Goal: Task Accomplishment & Management: Manage account settings

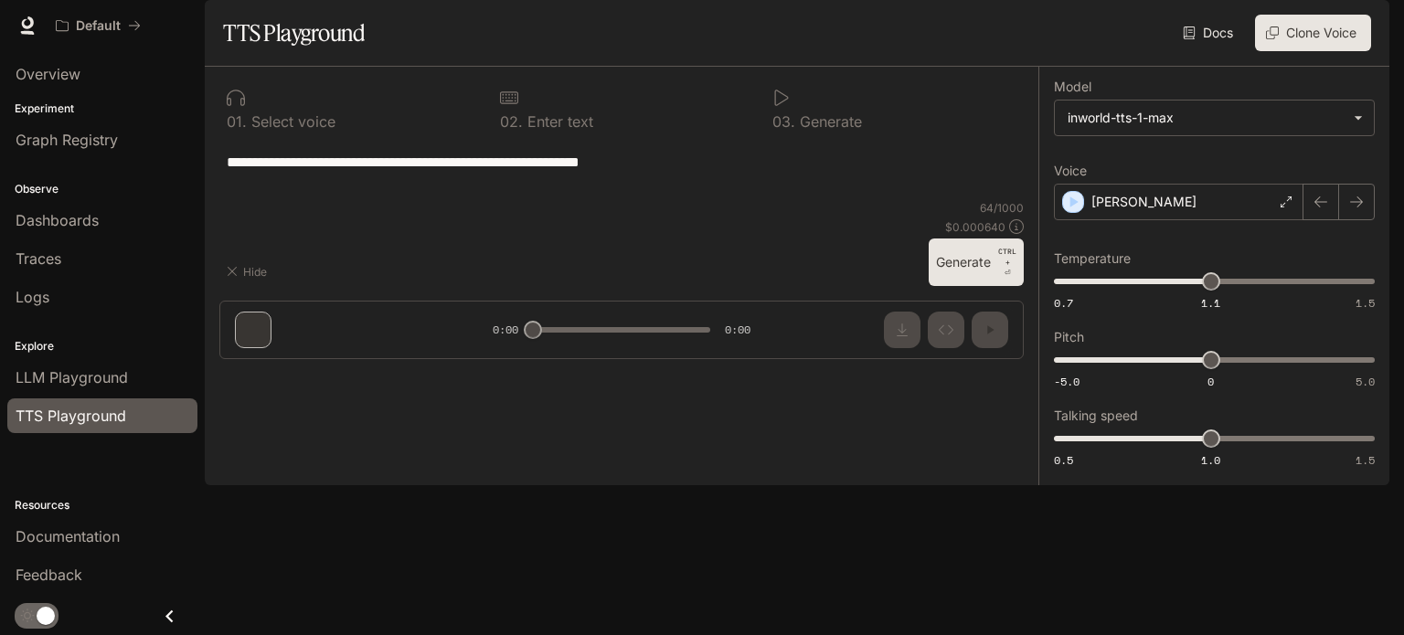
type input "**********"
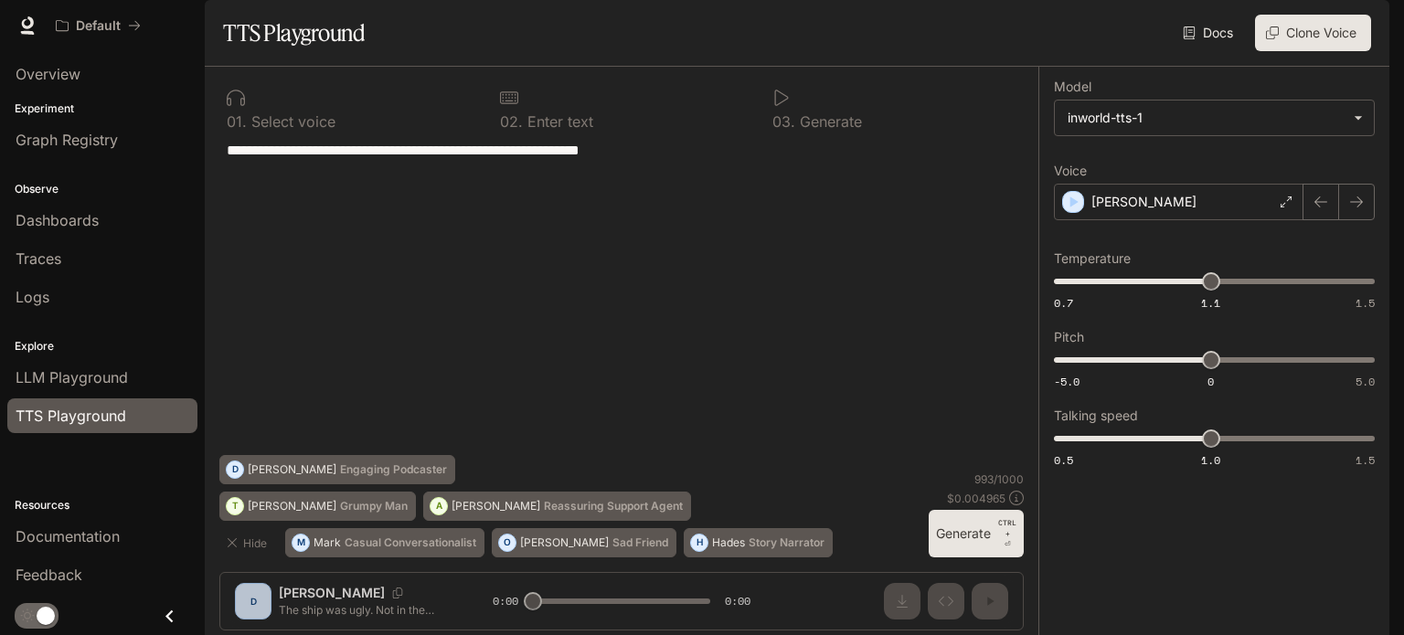
click at [756, 294] on textarea "**********" at bounding box center [622, 297] width 790 height 315
click at [628, 326] on textarea "**********" at bounding box center [622, 297] width 790 height 315
type textarea "**********"
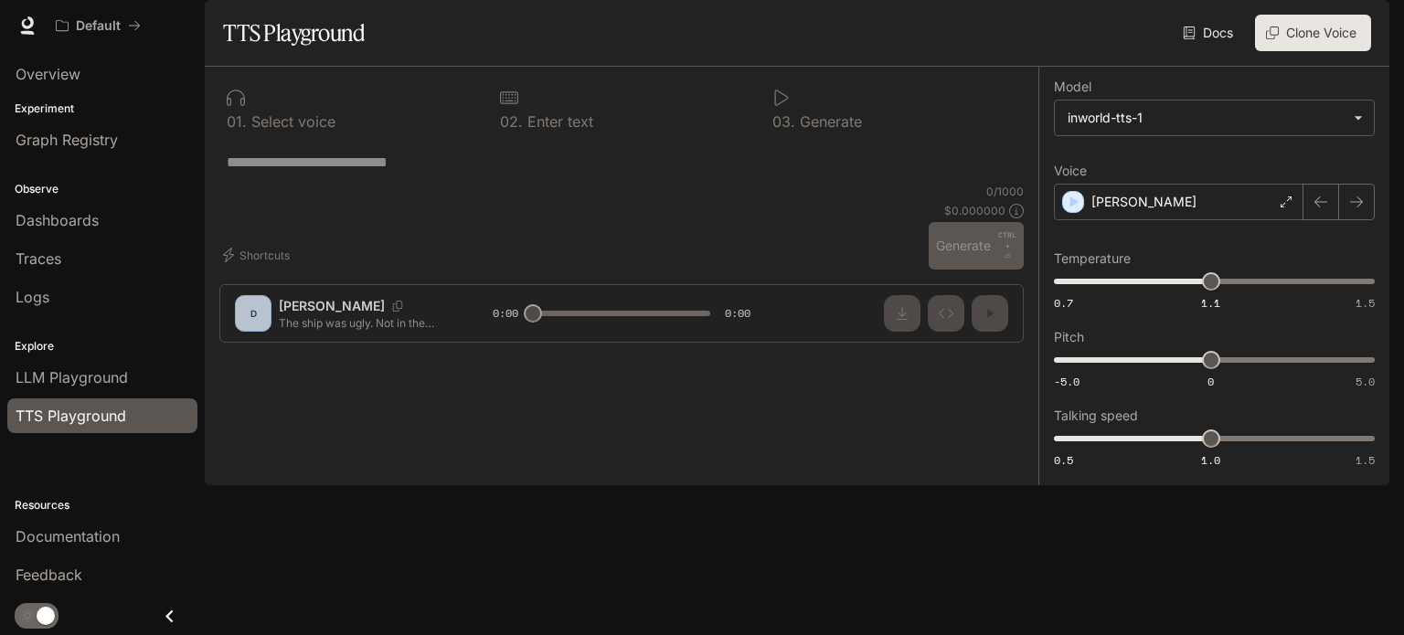
click at [1370, 23] on img "button" at bounding box center [1364, 26] width 26 height 26
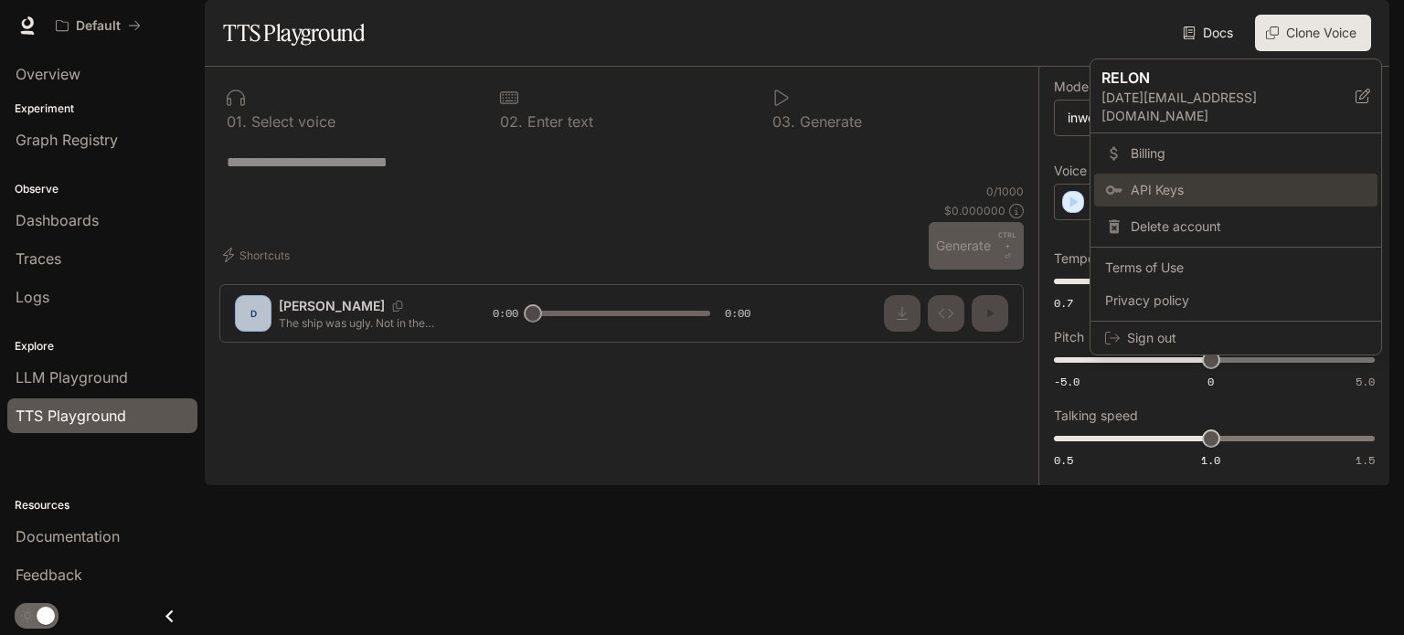
click at [1178, 181] on span "API Keys" at bounding box center [1249, 190] width 236 height 18
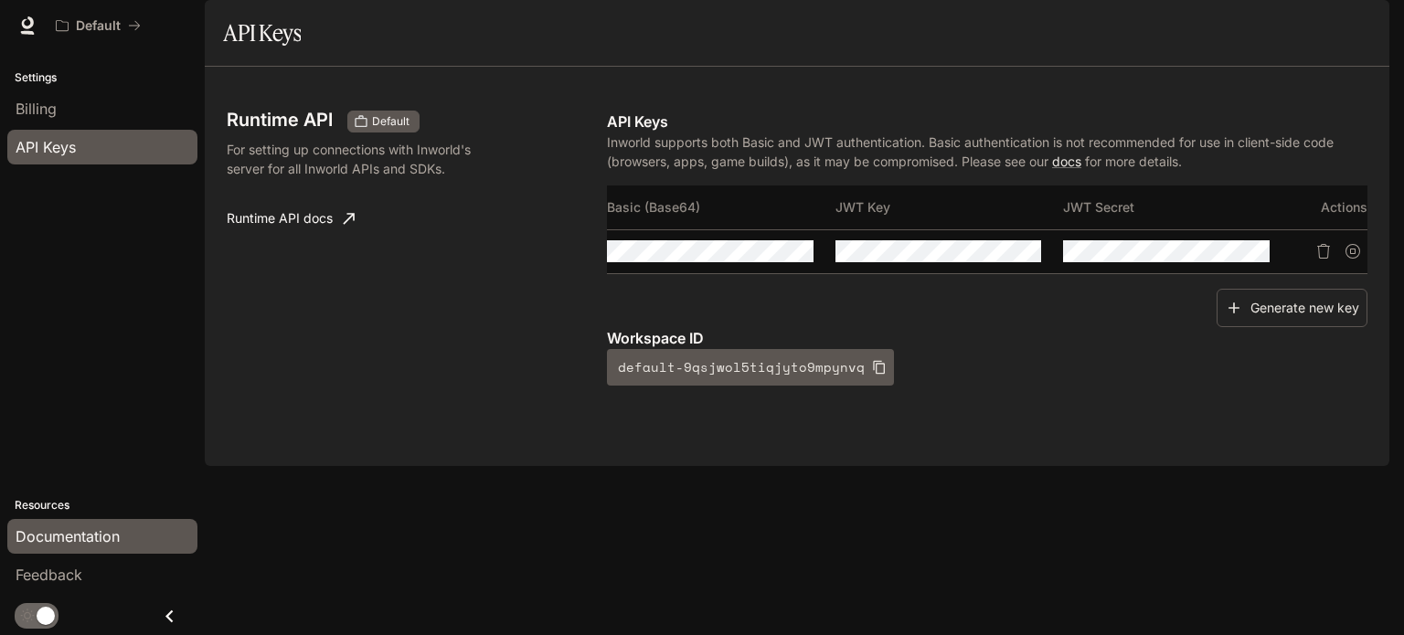
click at [84, 533] on span "Documentation" at bounding box center [68, 537] width 104 height 22
click at [764, 259] on icon "button" at bounding box center [765, 251] width 15 height 15
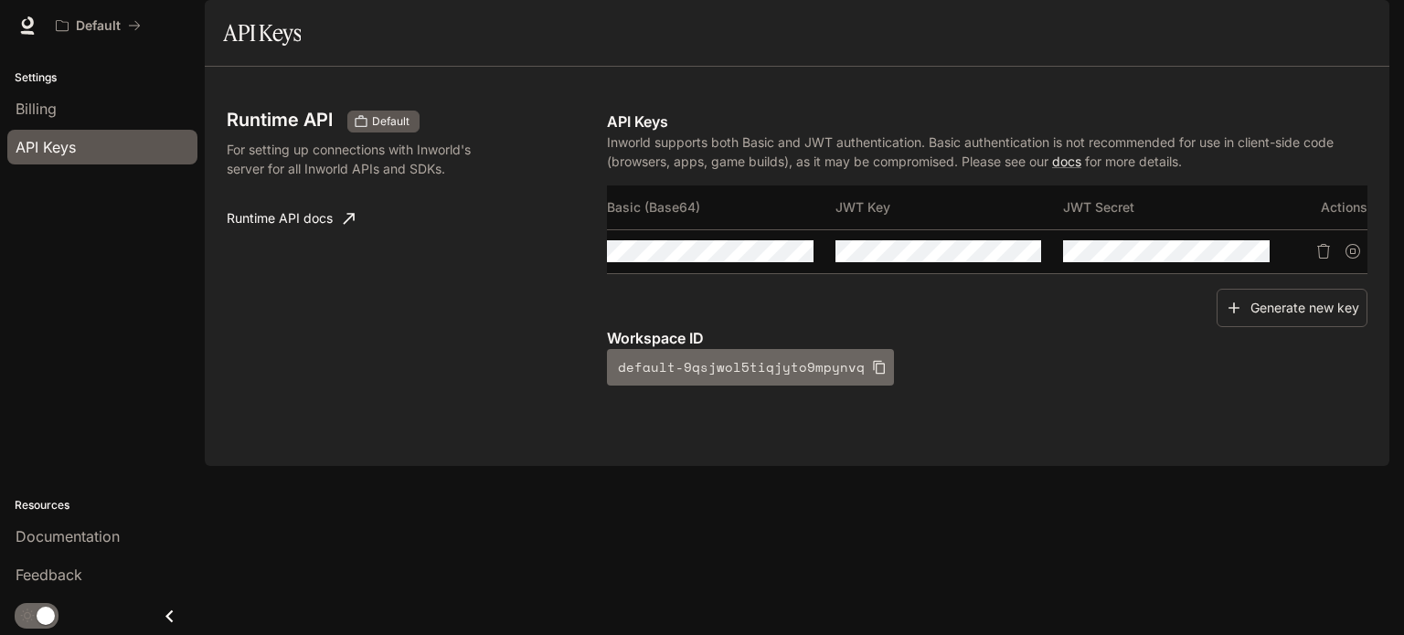
click at [872, 375] on icon "button" at bounding box center [879, 367] width 15 height 15
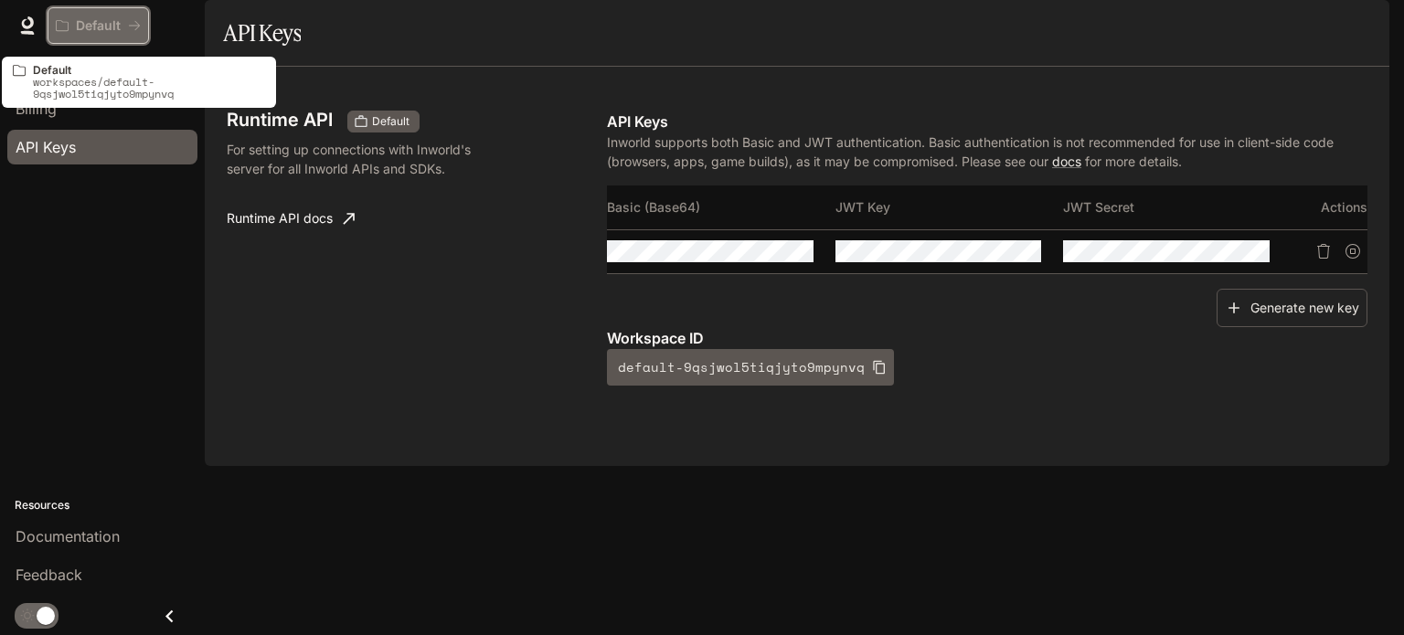
click at [87, 27] on p "Default" at bounding box center [98, 26] width 45 height 16
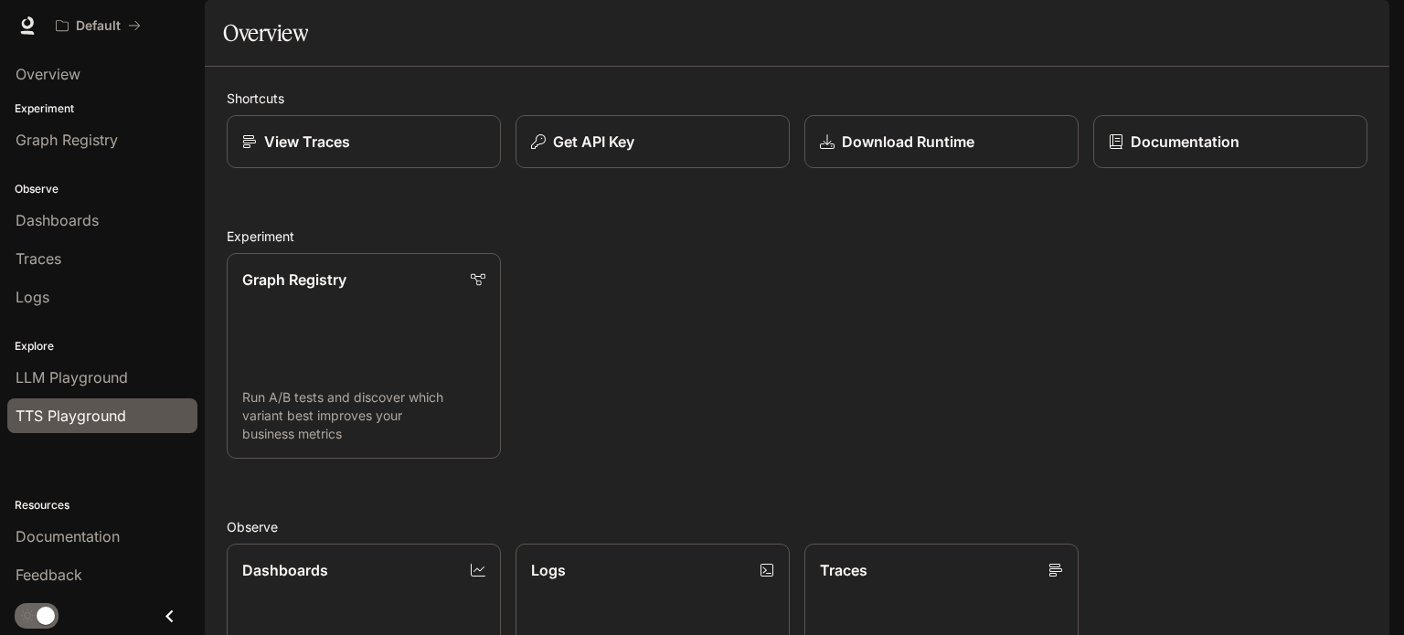
click at [76, 416] on span "TTS Playground" at bounding box center [71, 416] width 111 height 22
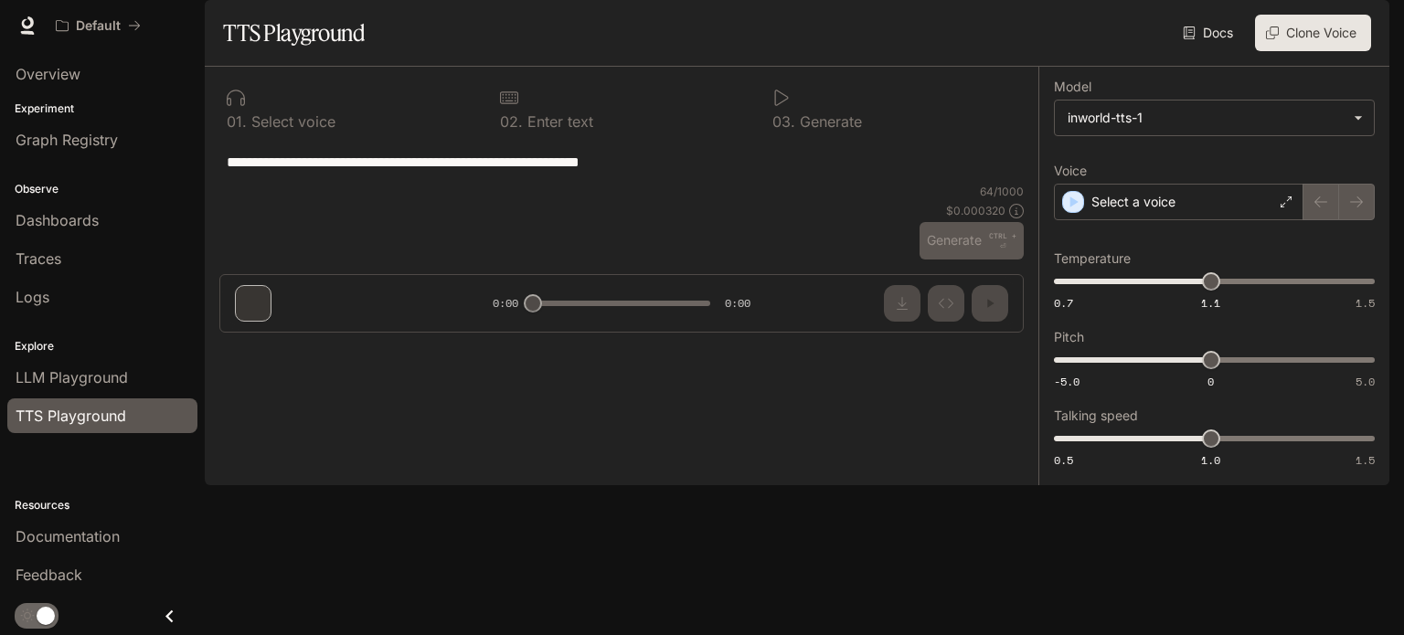
type input "**********"
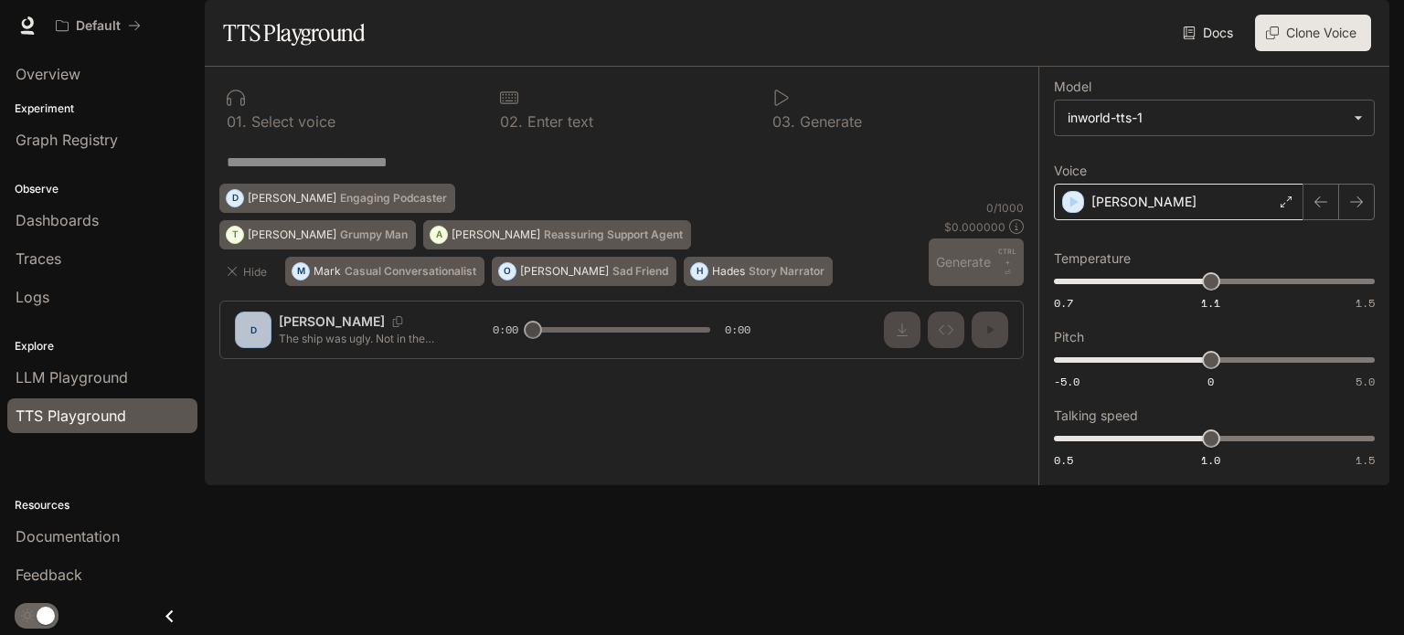
click at [1120, 211] on p "[PERSON_NAME]" at bounding box center [1144, 202] width 105 height 18
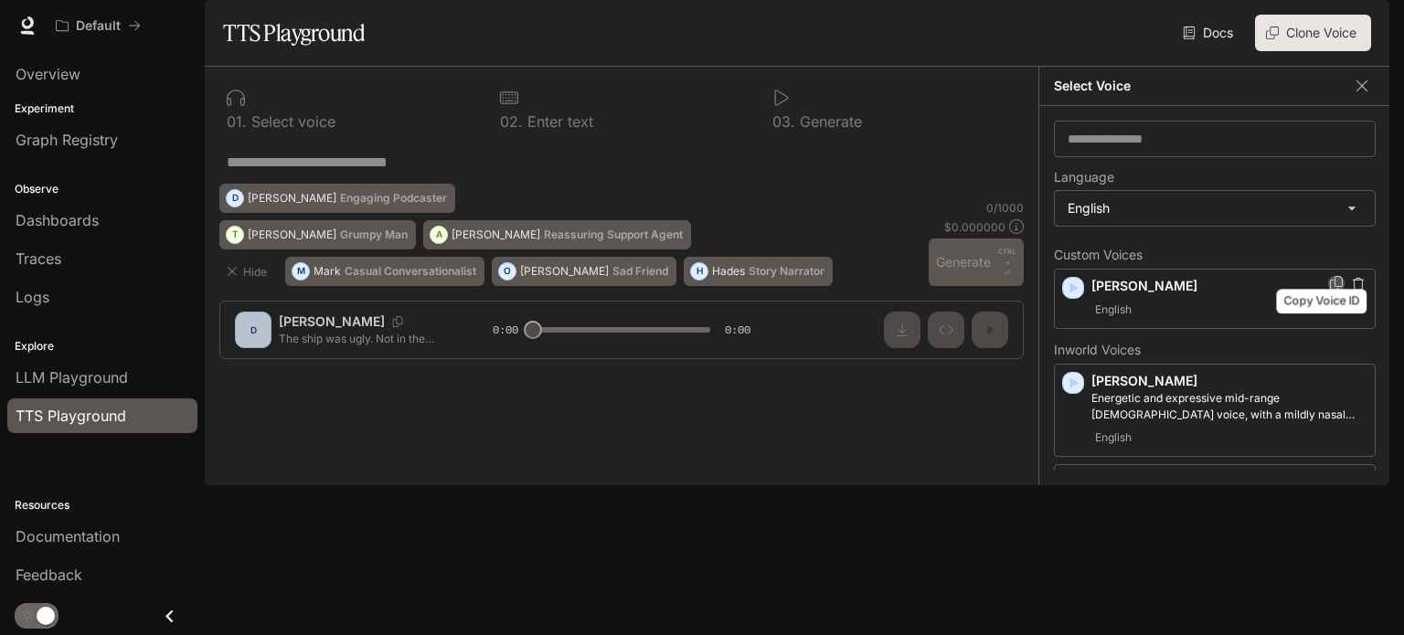
click at [1328, 291] on icon "Copy Voice ID" at bounding box center [1337, 283] width 18 height 15
click at [1079, 297] on icon "button" at bounding box center [1073, 288] width 18 height 18
click at [1105, 295] on p "[PERSON_NAME]" at bounding box center [1230, 286] width 276 height 18
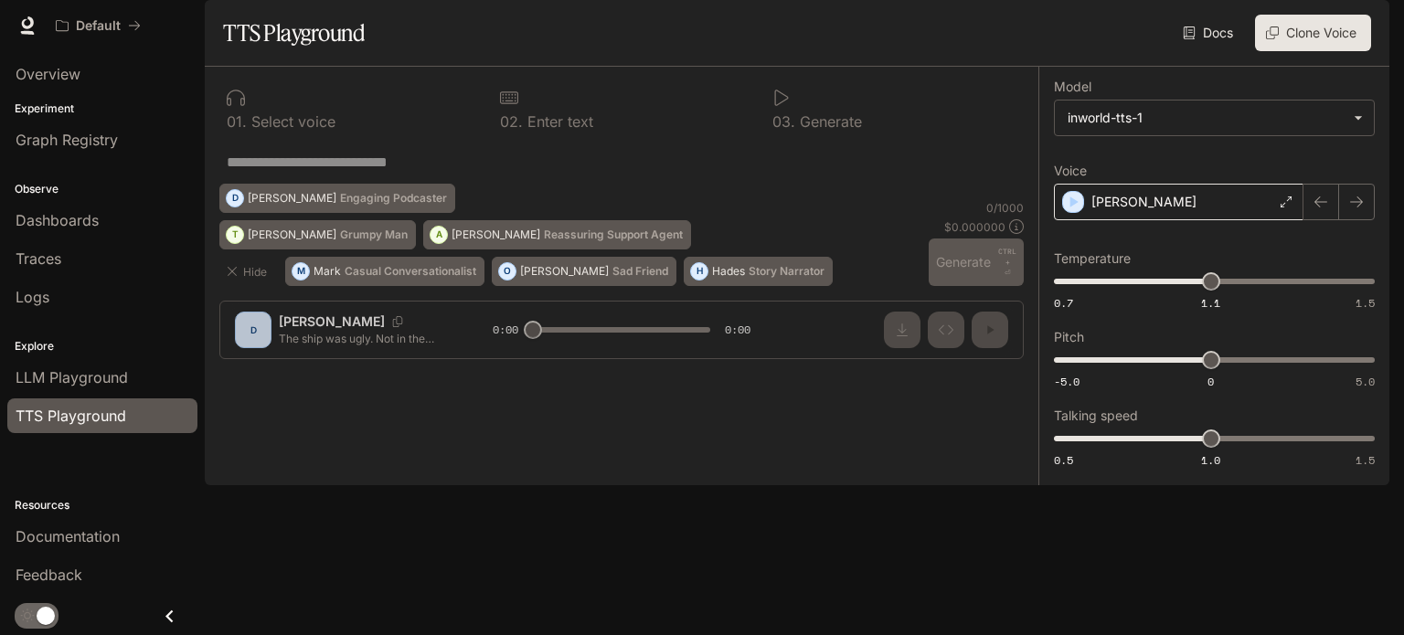
click at [1200, 220] on div "[PERSON_NAME]" at bounding box center [1179, 202] width 250 height 37
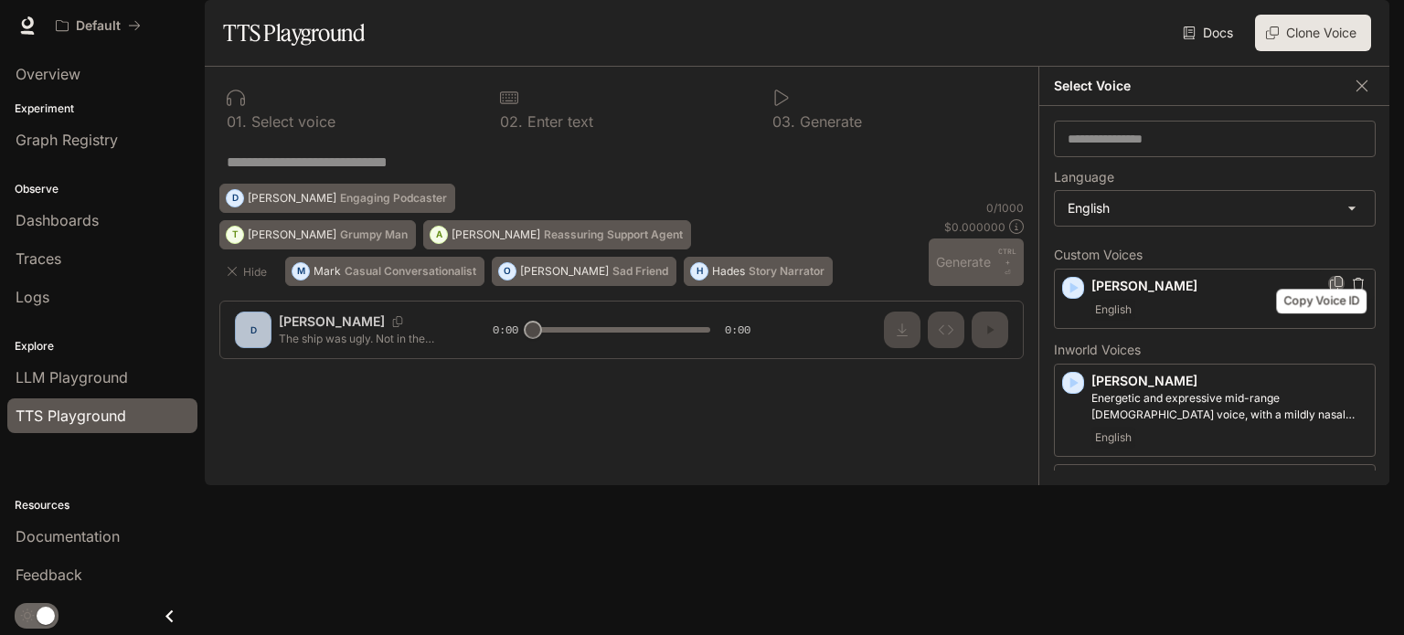
click at [1330, 291] on icon "Copy Voice ID" at bounding box center [1336, 283] width 13 height 15
click at [1107, 295] on p "[PERSON_NAME]" at bounding box center [1230, 286] width 276 height 18
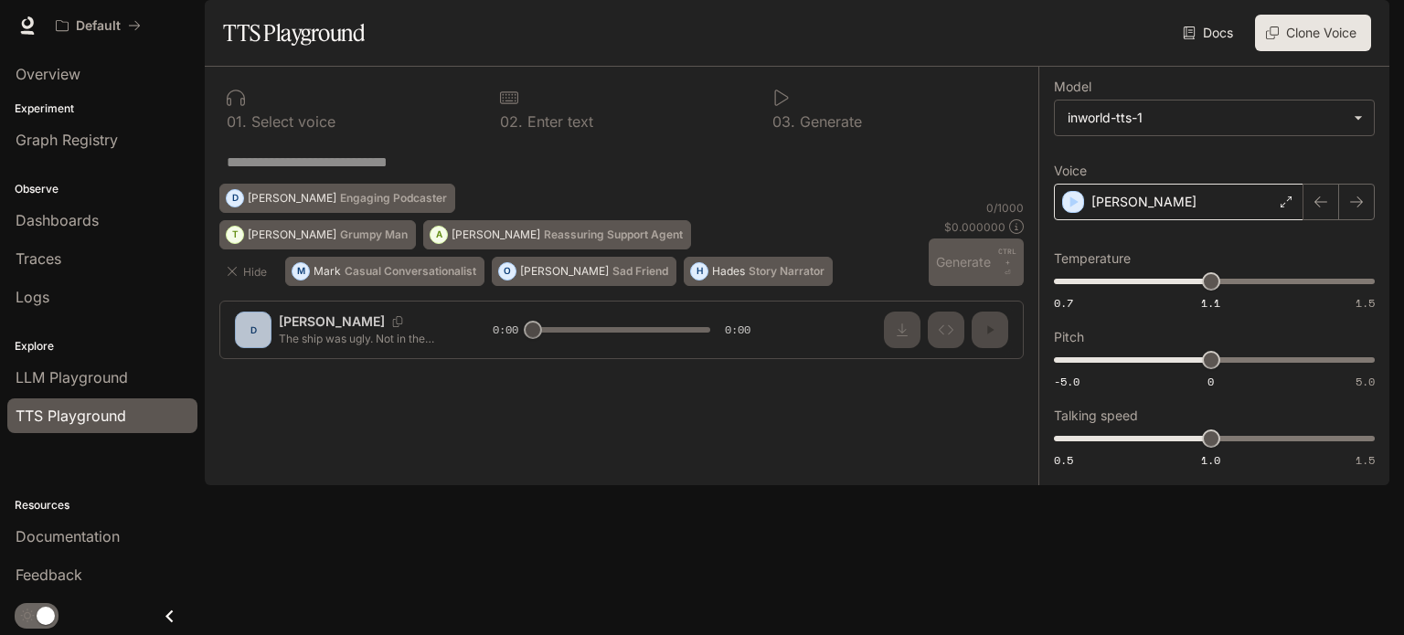
click at [1289, 208] on icon at bounding box center [1286, 202] width 11 height 11
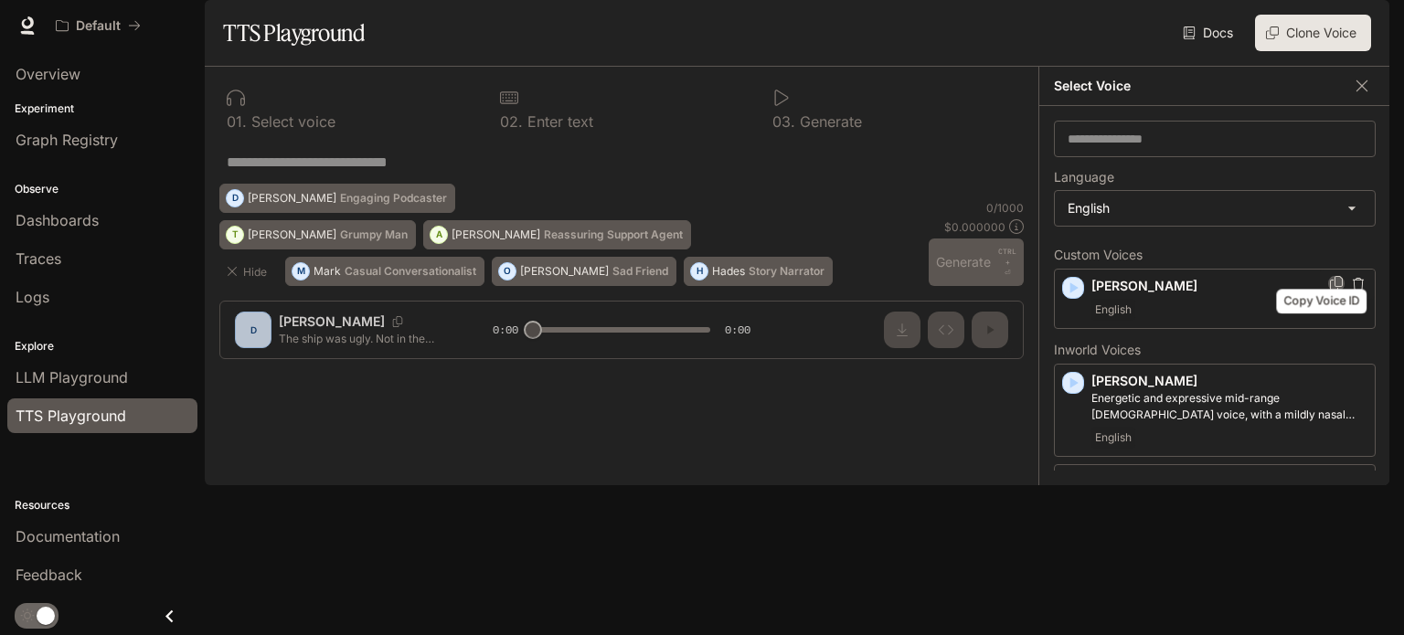
click at [1328, 291] on icon "Copy Voice ID" at bounding box center [1337, 283] width 18 height 15
click at [1087, 262] on p "Custom Voices" at bounding box center [1215, 255] width 322 height 13
copy p "Custom Voices"
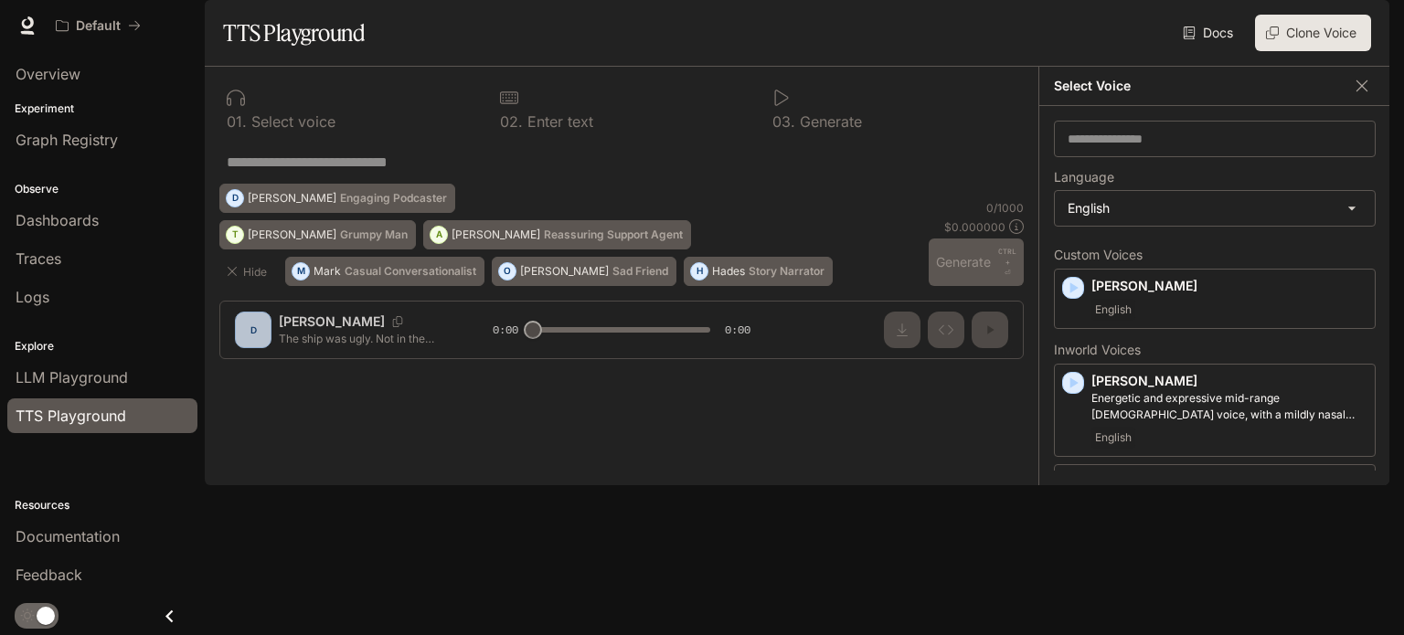
click at [1116, 357] on p "Inworld Voices" at bounding box center [1215, 350] width 322 height 13
click at [1103, 262] on p "Custom Voices" at bounding box center [1215, 255] width 322 height 13
click at [1104, 262] on p "Custom Voices" at bounding box center [1215, 255] width 322 height 13
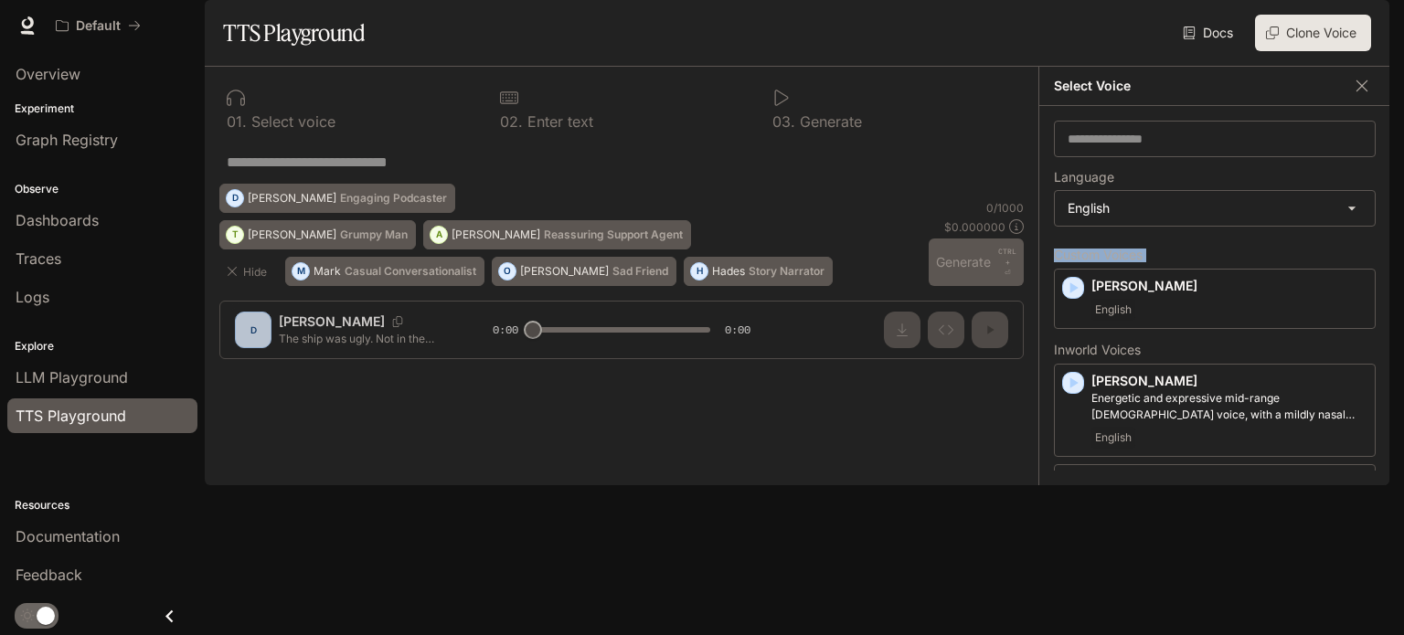
drag, startPoint x: 1104, startPoint y: 311, endPoint x: 1091, endPoint y: 326, distance: 20.1
click at [1097, 320] on div "Custom Voices brian English" at bounding box center [1215, 289] width 322 height 80
click at [1128, 262] on p "Custom Voices" at bounding box center [1215, 255] width 322 height 13
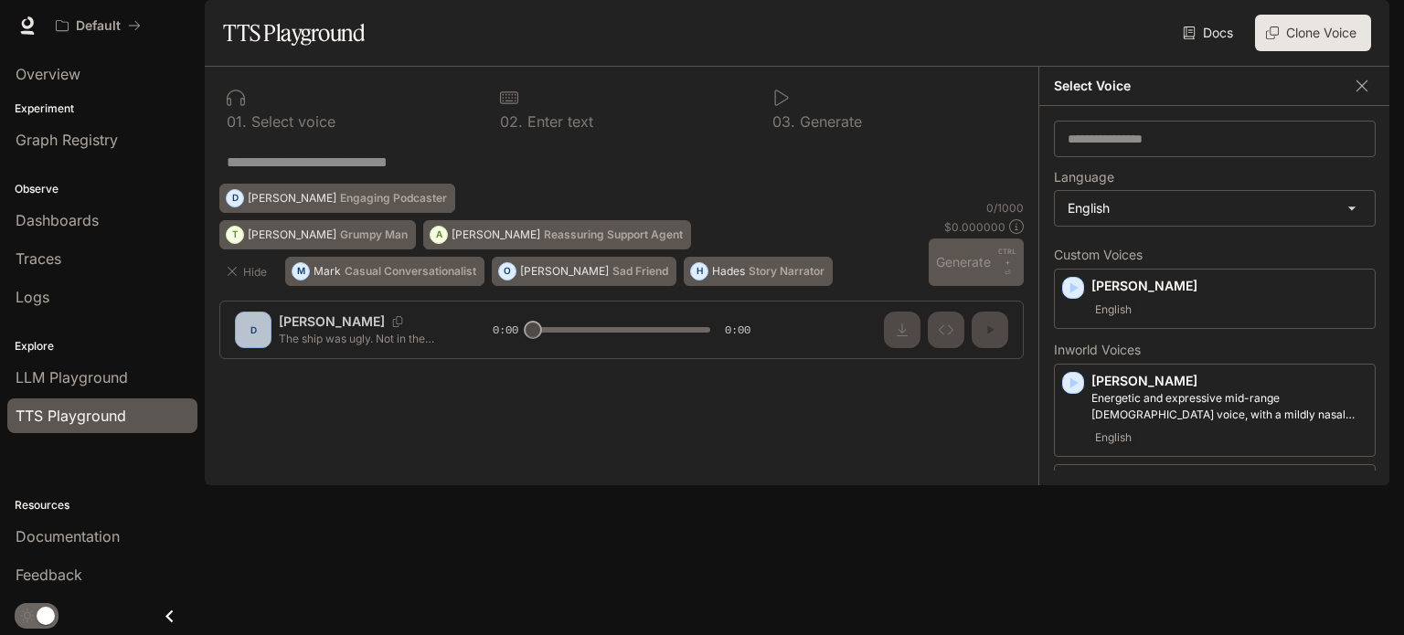
click at [1094, 357] on p "Inworld Voices" at bounding box center [1215, 350] width 322 height 13
copy p "Inworld Voices"
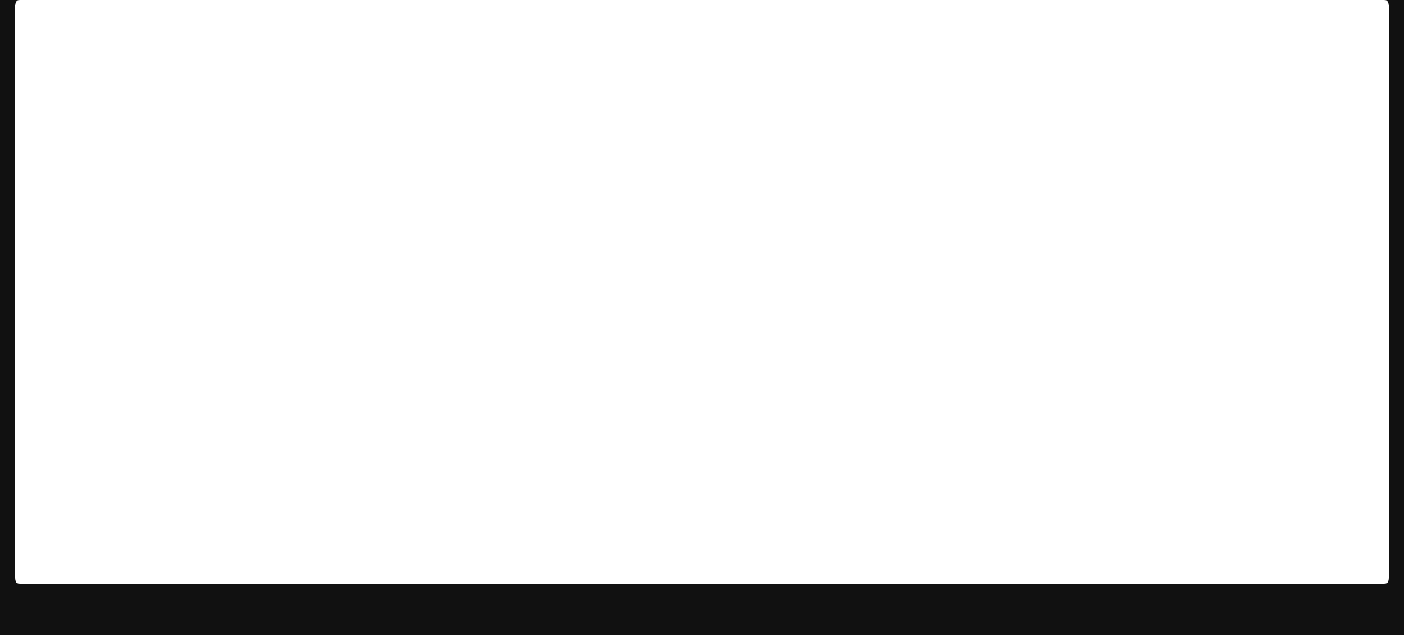
click at [1361, 22] on img "button" at bounding box center [1364, 26] width 26 height 26
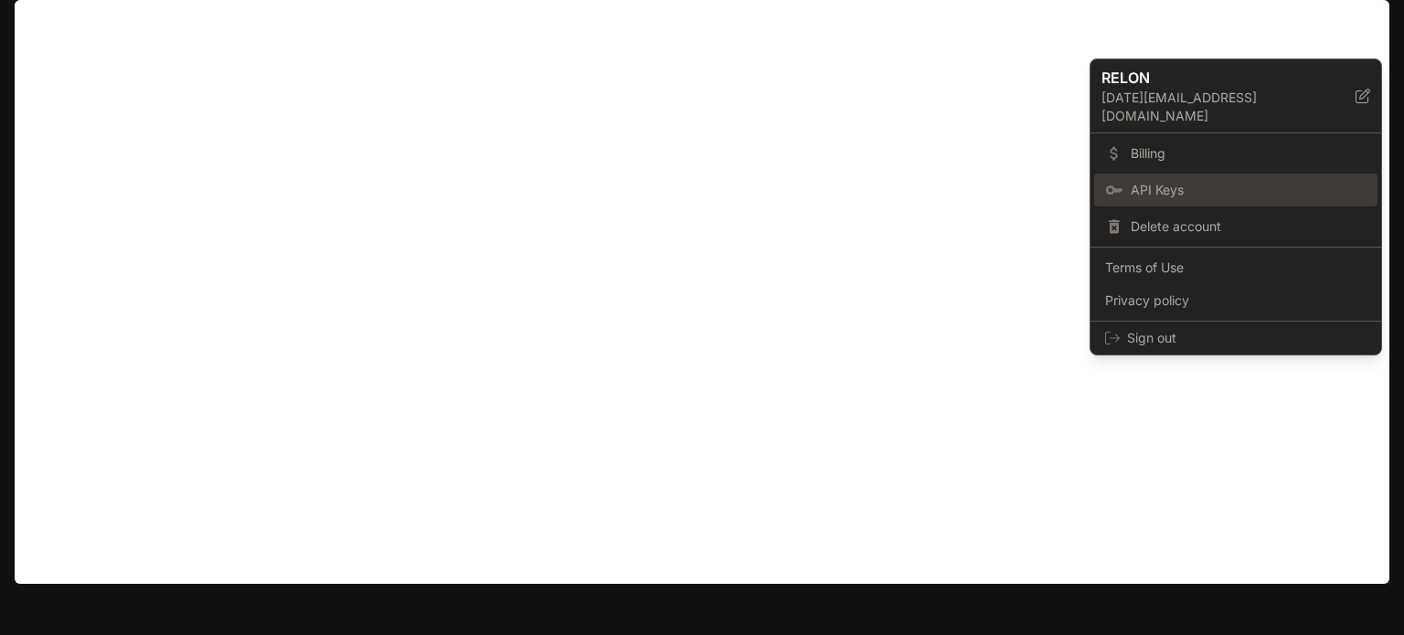
click at [1170, 181] on span "API Keys" at bounding box center [1249, 190] width 236 height 18
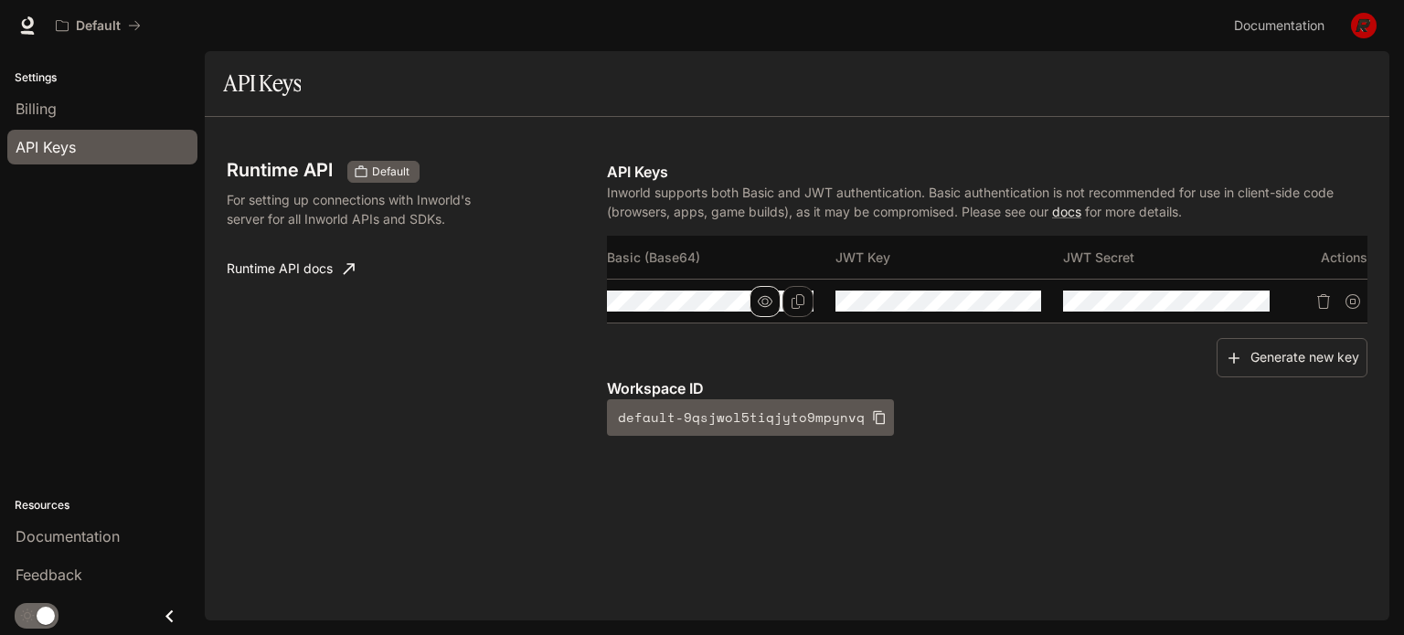
click at [762, 299] on icon "button" at bounding box center [765, 301] width 15 height 15
click at [802, 300] on icon "Copy Basic (Base64)" at bounding box center [798, 301] width 15 height 15
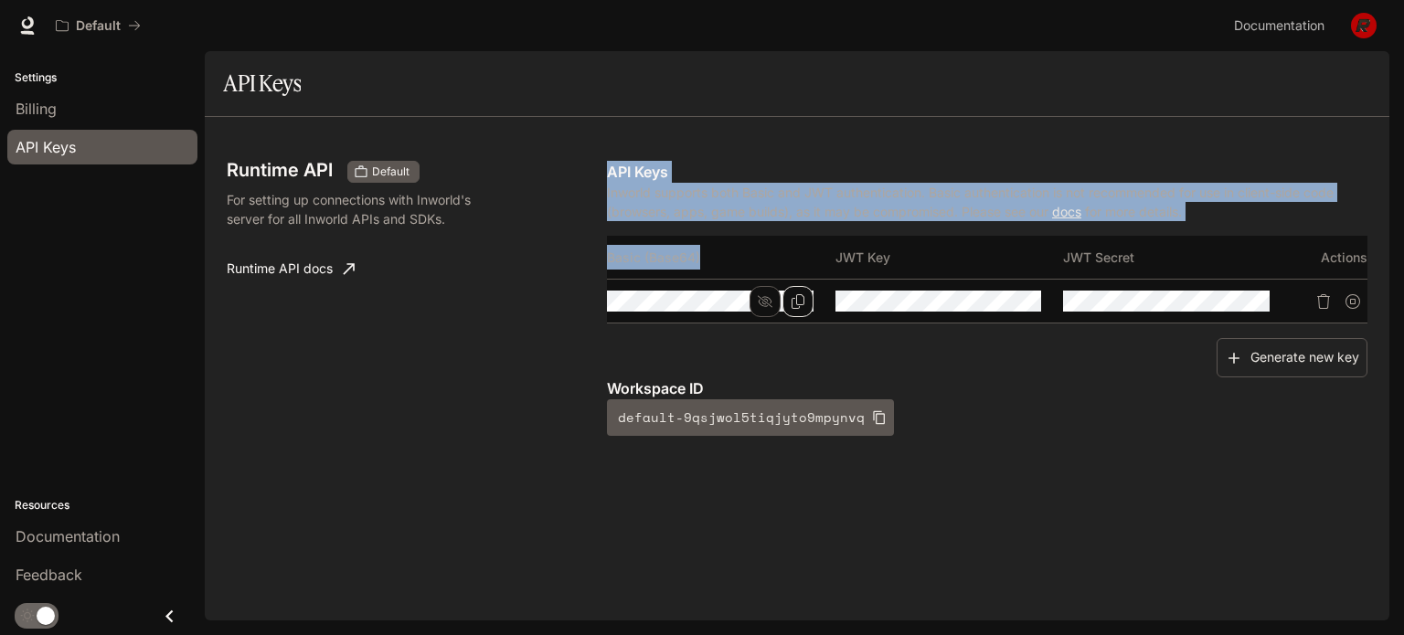
drag, startPoint x: 604, startPoint y: 257, endPoint x: 706, endPoint y: 257, distance: 101.5
click at [706, 257] on div "Runtime API Default For setting up connections with Inworld's server for all In…" at bounding box center [797, 317] width 1141 height 356
click at [687, 255] on th "Basic (Base64)" at bounding box center [721, 258] width 229 height 44
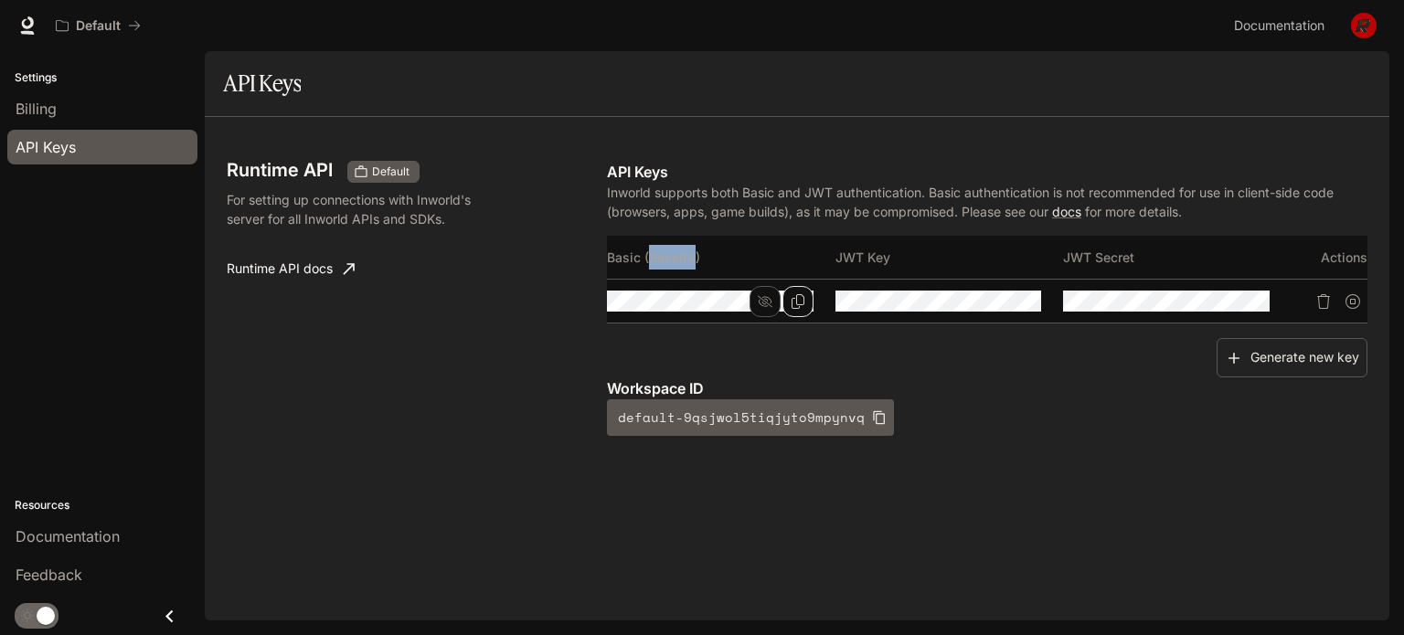
click at [687, 255] on th "Basic (Base64)" at bounding box center [721, 258] width 229 height 44
click at [793, 297] on icon "Copy Basic (Base64)" at bounding box center [798, 301] width 15 height 15
drag, startPoint x: 721, startPoint y: 381, endPoint x: 607, endPoint y: 387, distance: 113.5
click at [607, 387] on p "Workspace ID" at bounding box center [987, 389] width 761 height 22
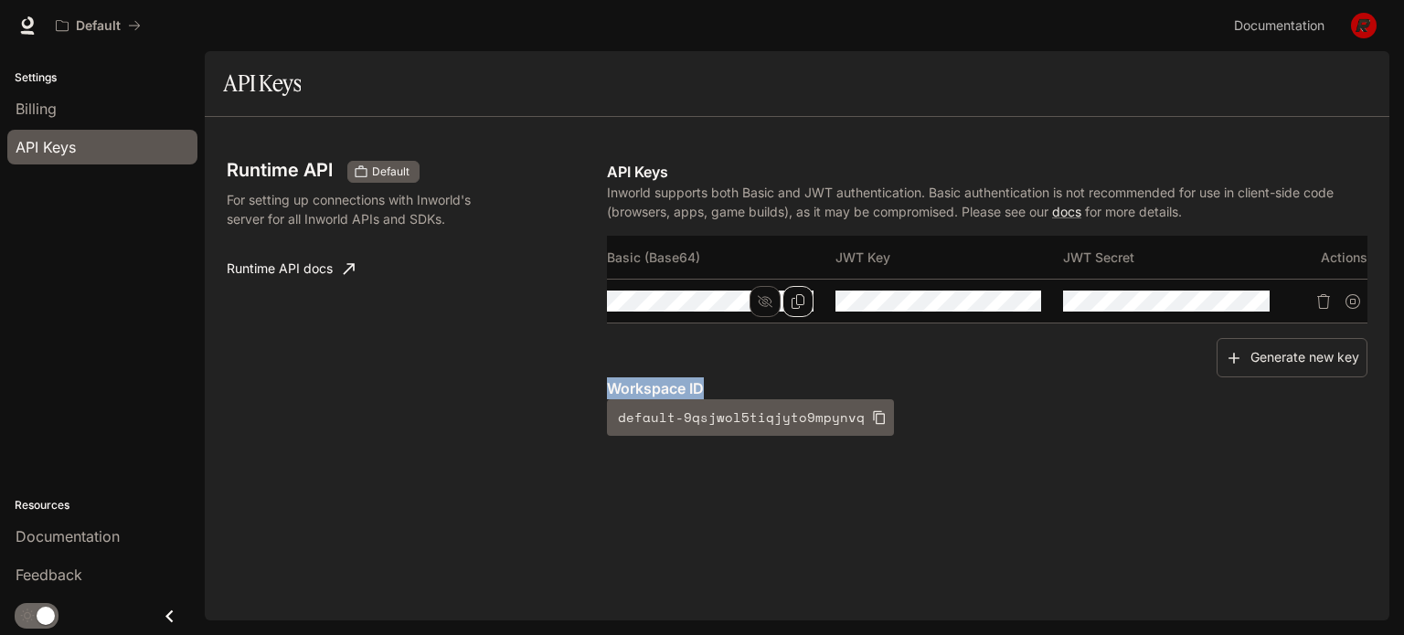
copy p "Workspace ID"
click at [1008, 410] on div "Workspace ID default-9qsjwol5tiqjyto9mpynvq" at bounding box center [987, 407] width 761 height 59
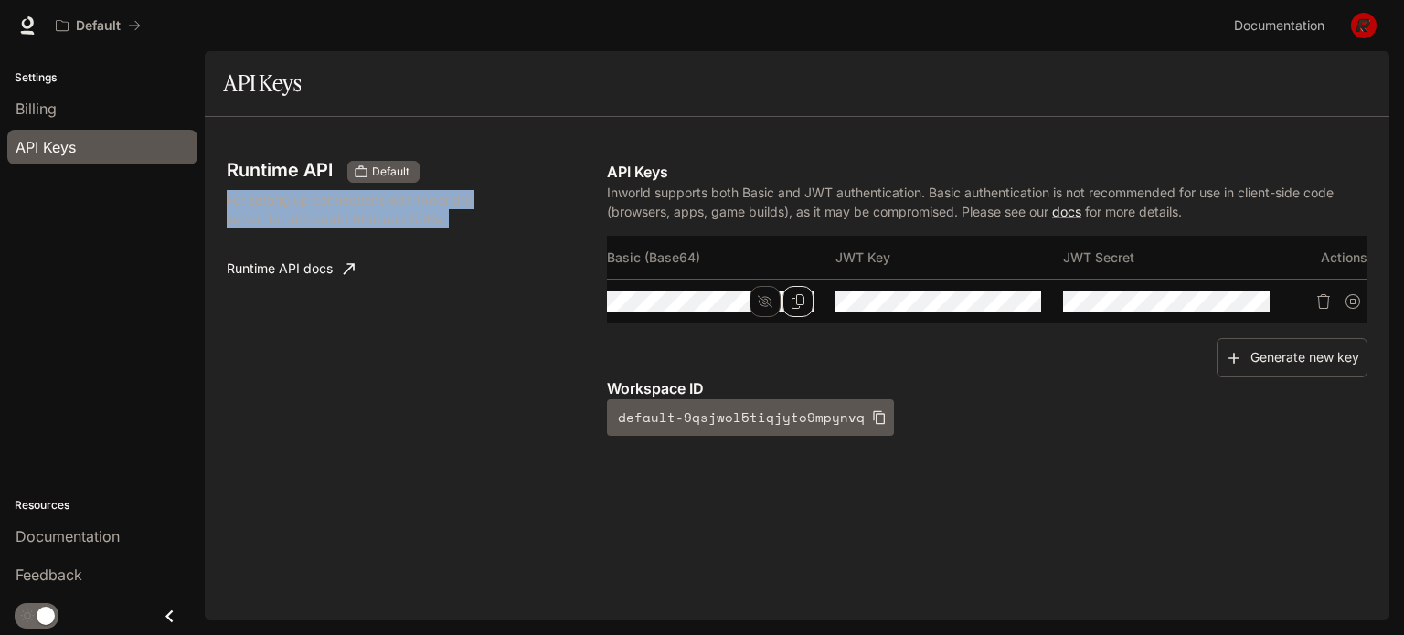
drag, startPoint x: 222, startPoint y: 200, endPoint x: 433, endPoint y: 233, distance: 213.8
click at [433, 233] on div "Runtime API Default For setting up connections with Inworld's server for all In…" at bounding box center [797, 369] width 1185 height 504
click at [468, 218] on p "For setting up connections with Inworld's server for all Inworld APIs and SDKs." at bounding box center [364, 209] width 274 height 38
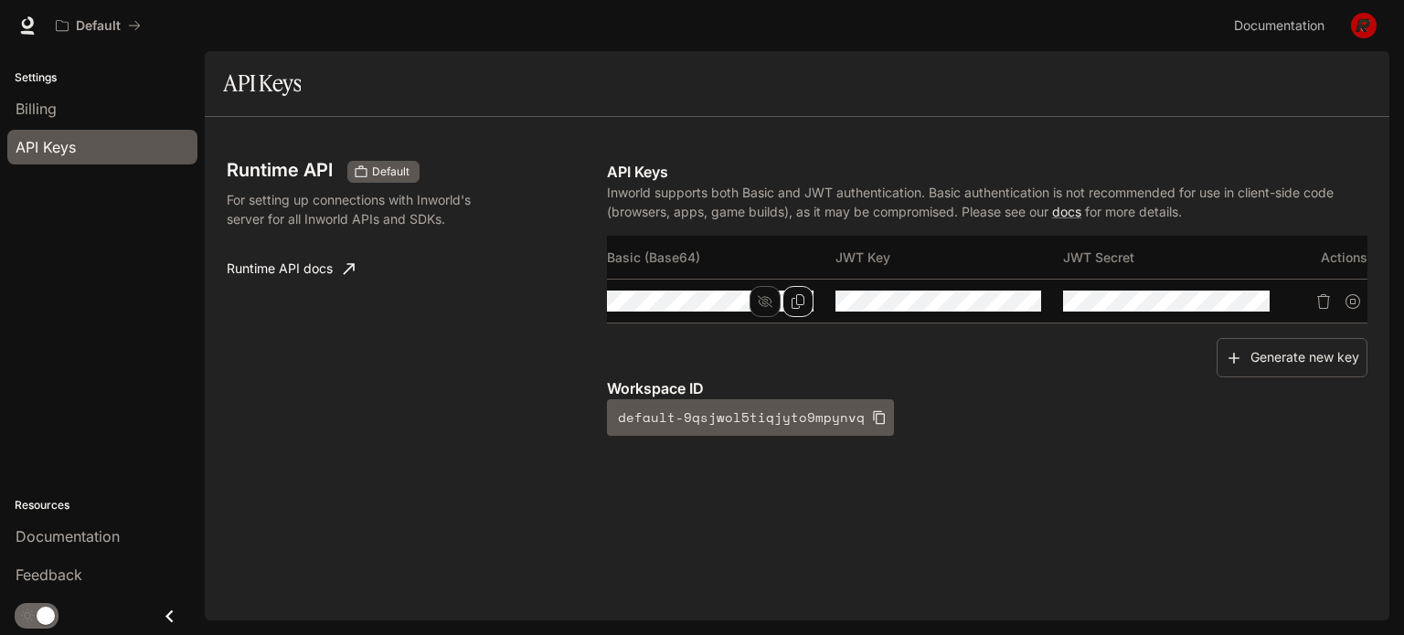
click at [355, 219] on p "For setting up connections with Inworld's server for all Inworld APIs and SDKs." at bounding box center [364, 209] width 274 height 38
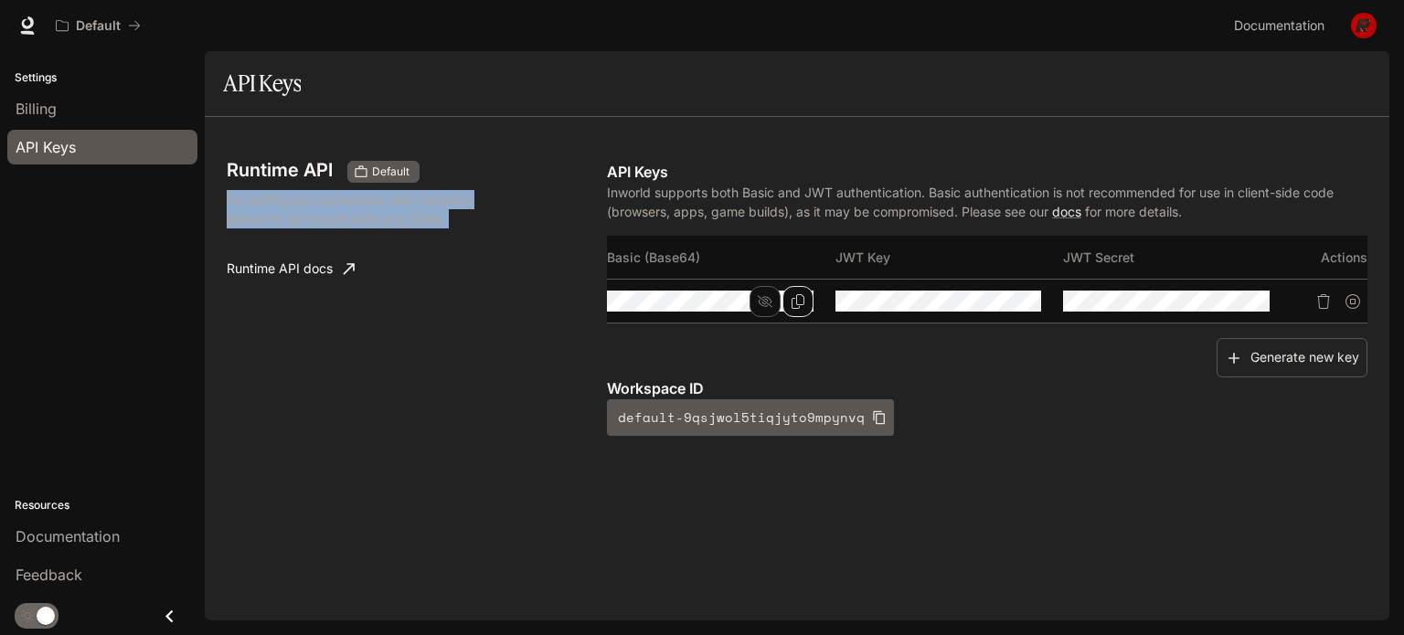
click at [355, 219] on p "For setting up connections with Inworld's server for all Inworld APIs and SDKs." at bounding box center [364, 209] width 274 height 38
drag, startPoint x: 432, startPoint y: 305, endPoint x: 414, endPoint y: 318, distance: 21.6
click at [432, 306] on div "Runtime API Default For setting up connections with Inworld's server for all In…" at bounding box center [417, 298] width 380 height 275
click at [395, 312] on div "Runtime API Default For setting up connections with Inworld's server for all In…" at bounding box center [417, 298] width 380 height 275
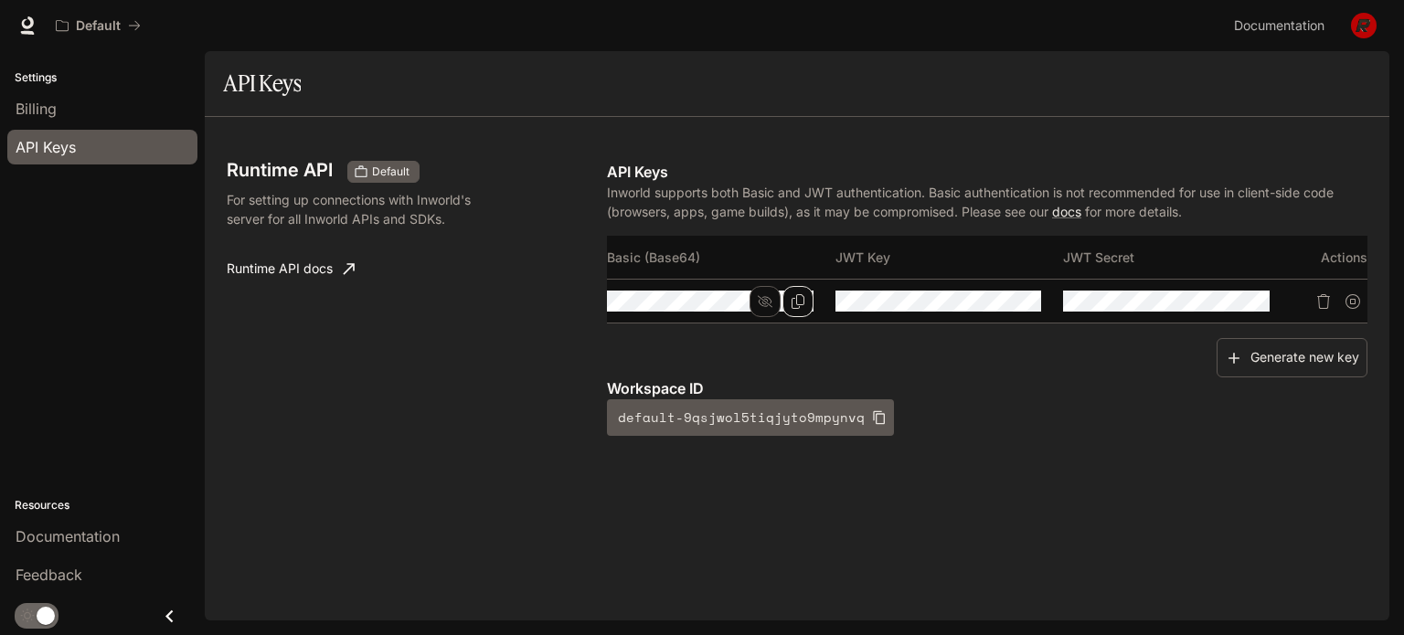
click at [249, 169] on h3 "Runtime API" at bounding box center [280, 170] width 106 height 18
click at [797, 301] on icon "Copy Basic (Base64)" at bounding box center [798, 301] width 15 height 15
click at [1279, 358] on button "Generate new key" at bounding box center [1292, 357] width 151 height 39
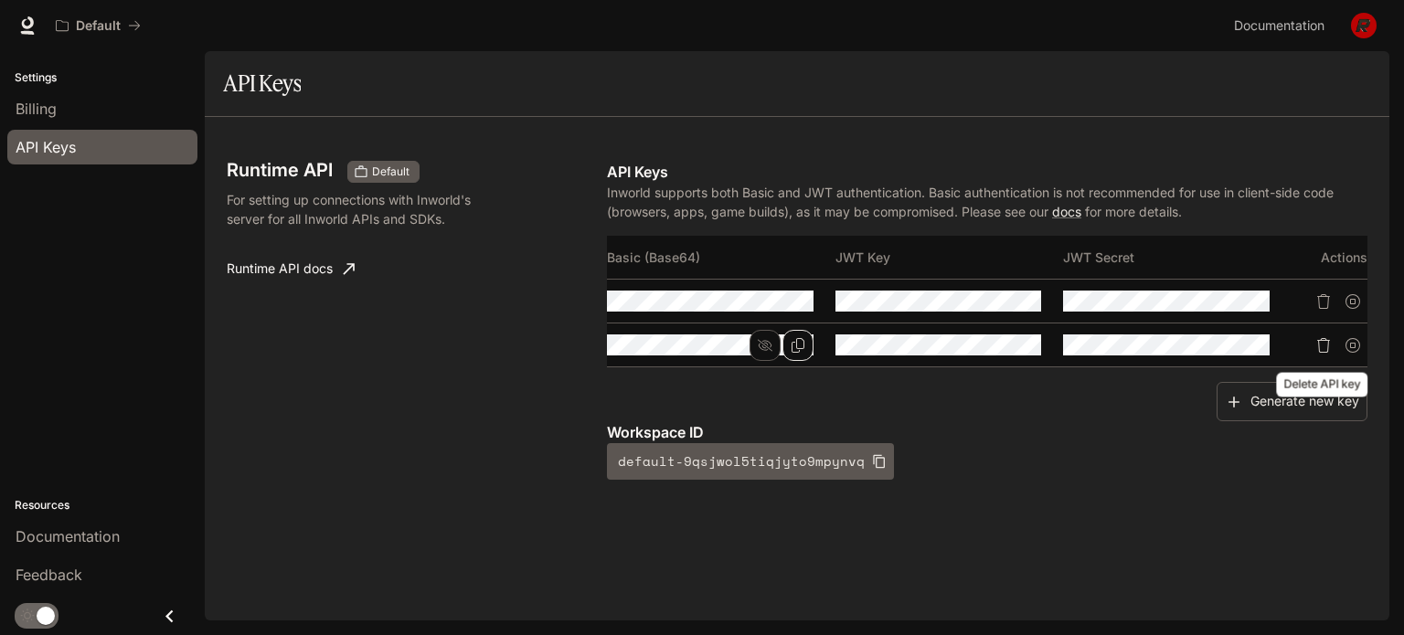
click at [1322, 342] on icon "Delete API key" at bounding box center [1324, 345] width 15 height 15
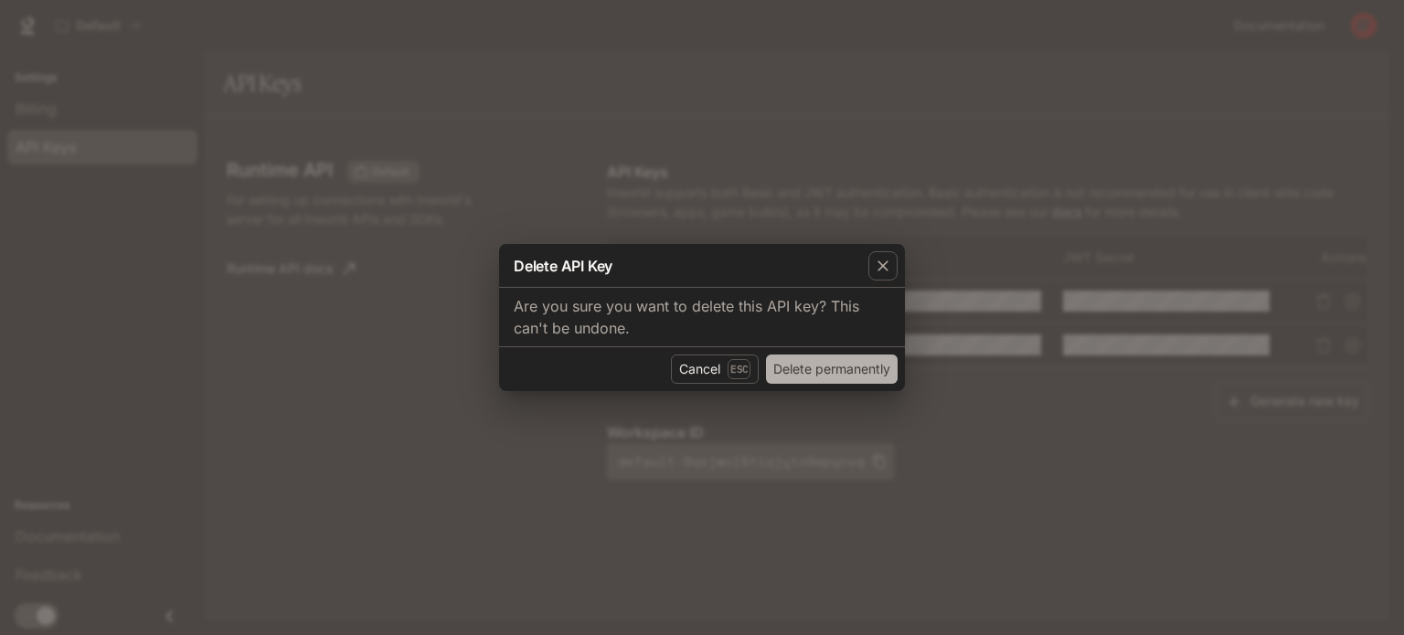
click at [826, 370] on button "Delete permanently" at bounding box center [832, 369] width 132 height 29
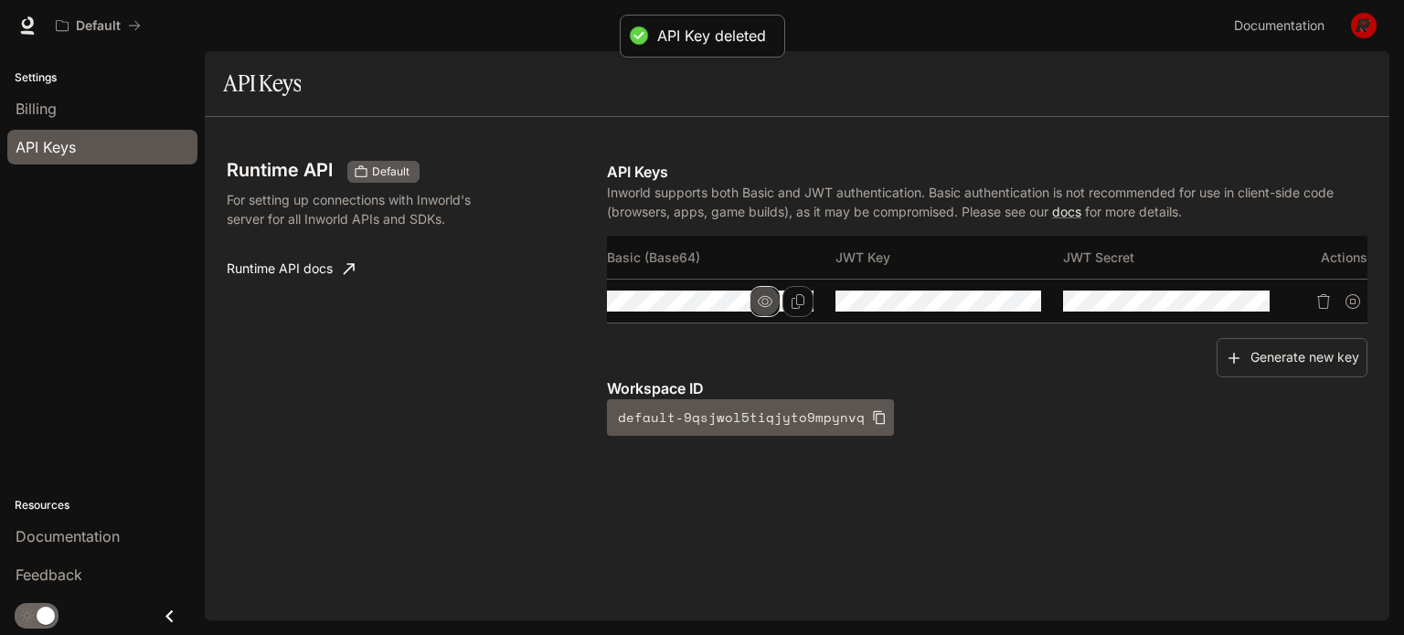
click at [764, 304] on icon "button" at bounding box center [765, 301] width 15 height 11
click at [796, 303] on icon "Copy Basic (Base64)" at bounding box center [798, 301] width 13 height 15
click at [646, 388] on p "Workspace ID" at bounding box center [987, 389] width 761 height 22
click at [646, 390] on p "Workspace ID" at bounding box center [987, 389] width 761 height 22
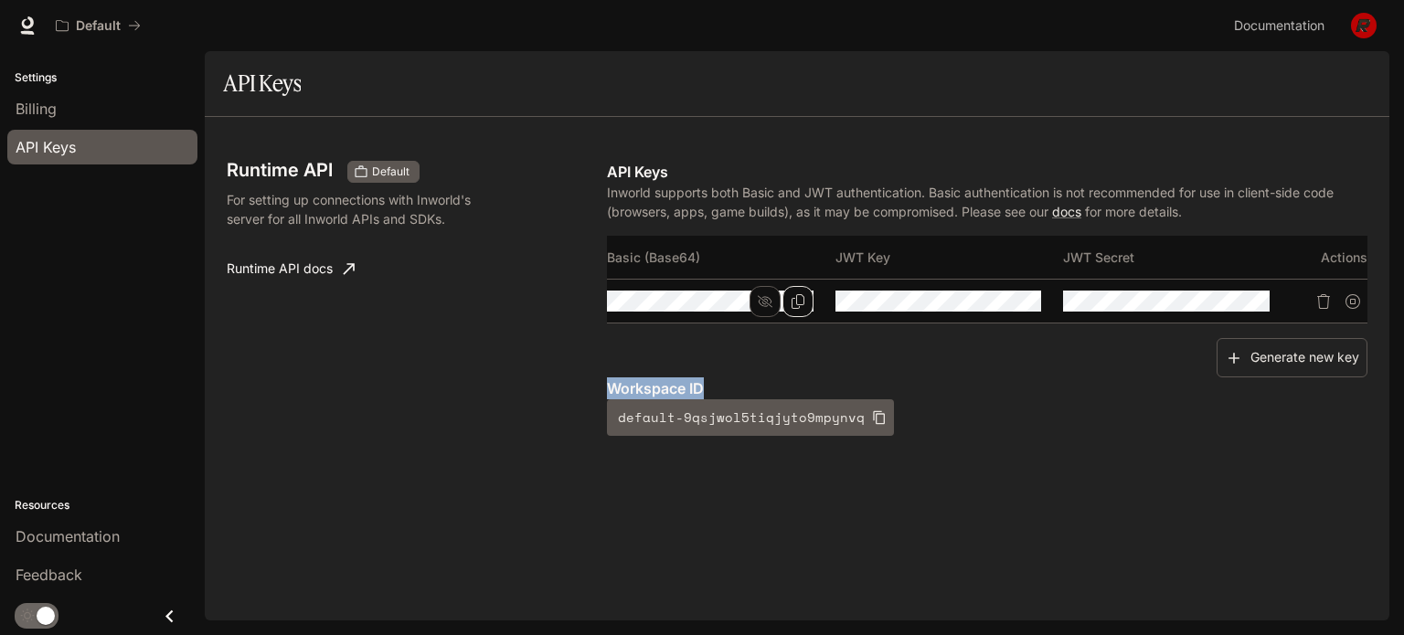
copy p "Workspace ID"
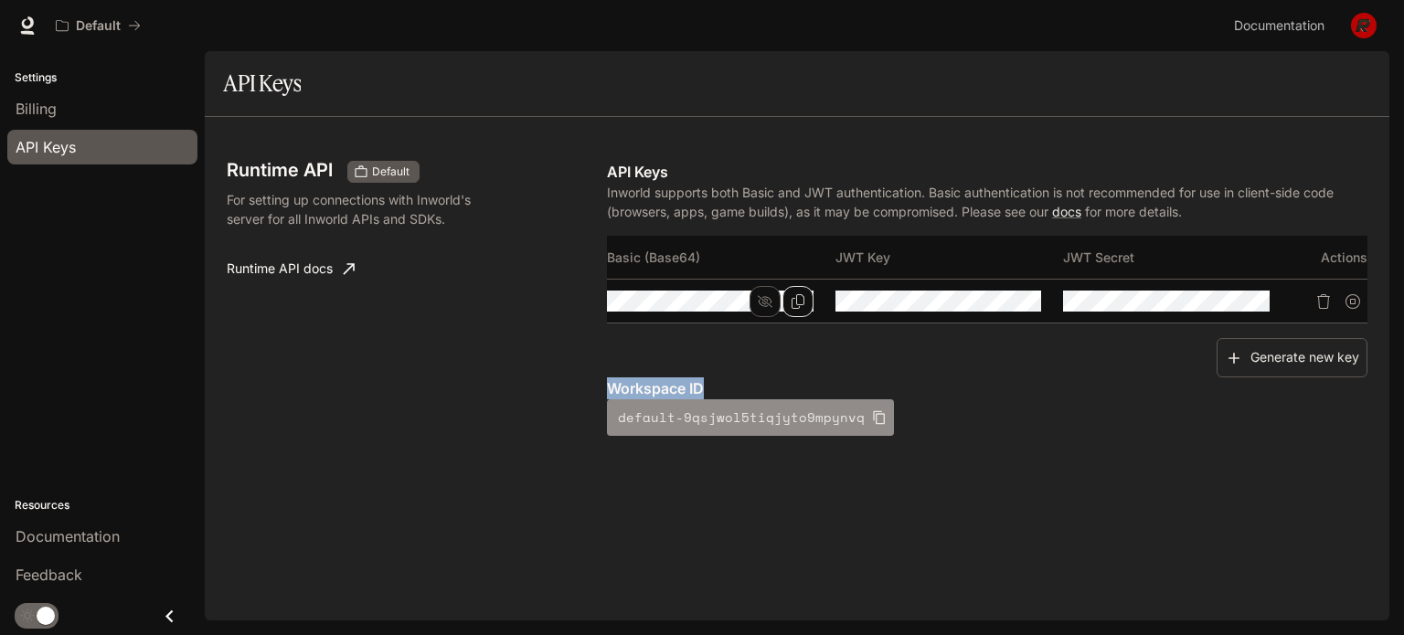
click at [873, 422] on icon "button" at bounding box center [879, 418] width 12 height 14
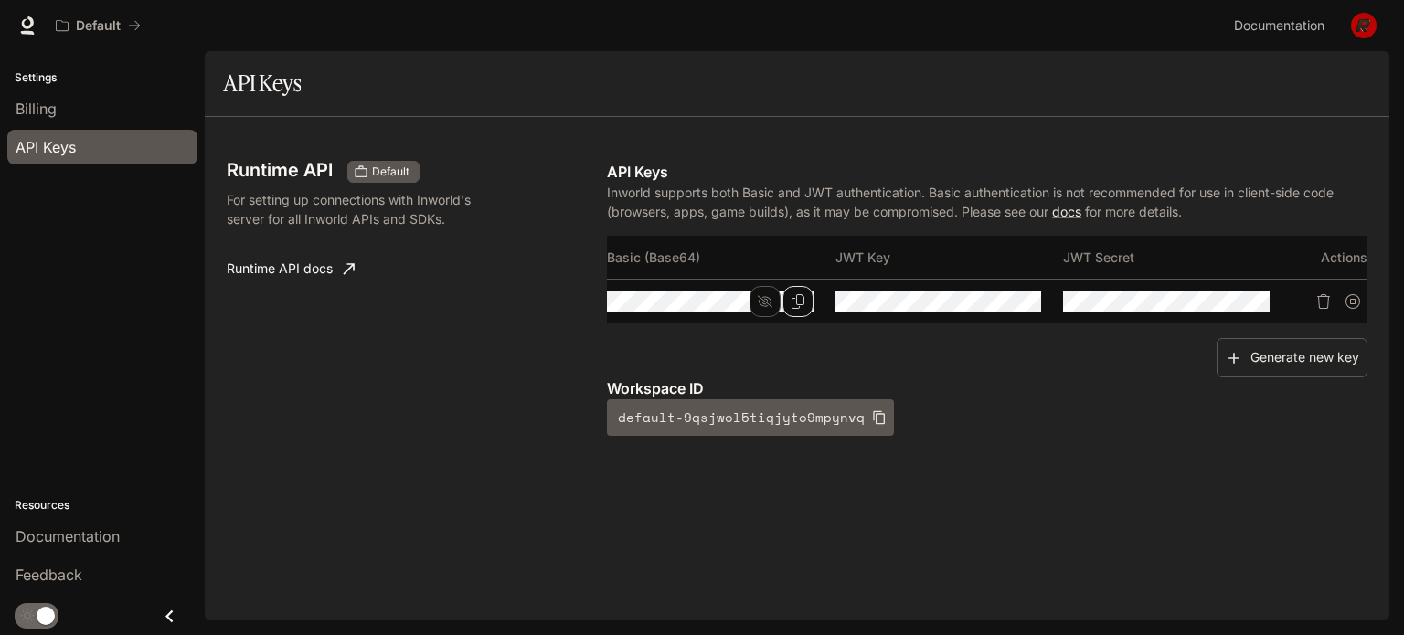
click at [867, 255] on th "JWT Key" at bounding box center [950, 258] width 229 height 44
copy th "JWT Key"
click at [991, 298] on icon "button" at bounding box center [993, 301] width 15 height 15
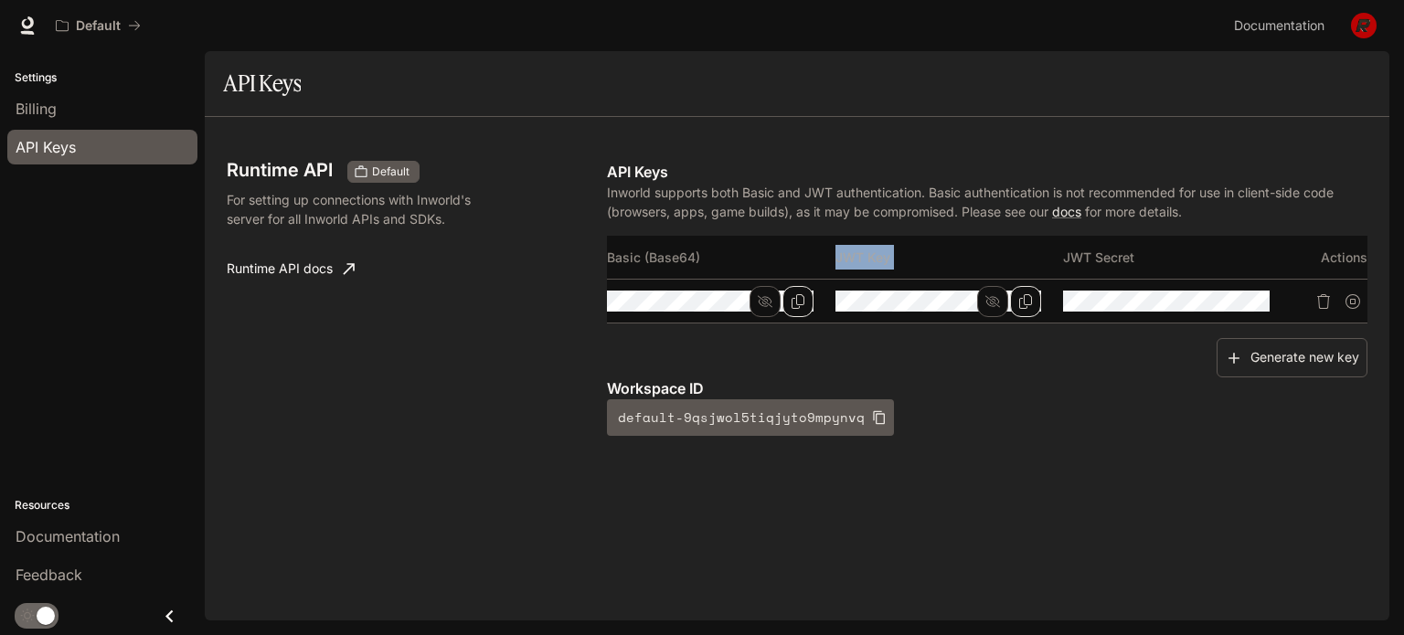
click at [1021, 301] on icon "Copy Key" at bounding box center [1026, 301] width 15 height 15
click at [1126, 260] on th "JWT Secret" at bounding box center [1177, 258] width 229 height 44
click at [1124, 260] on th "JWT Secret" at bounding box center [1177, 258] width 229 height 44
copy th "JWT Secret"
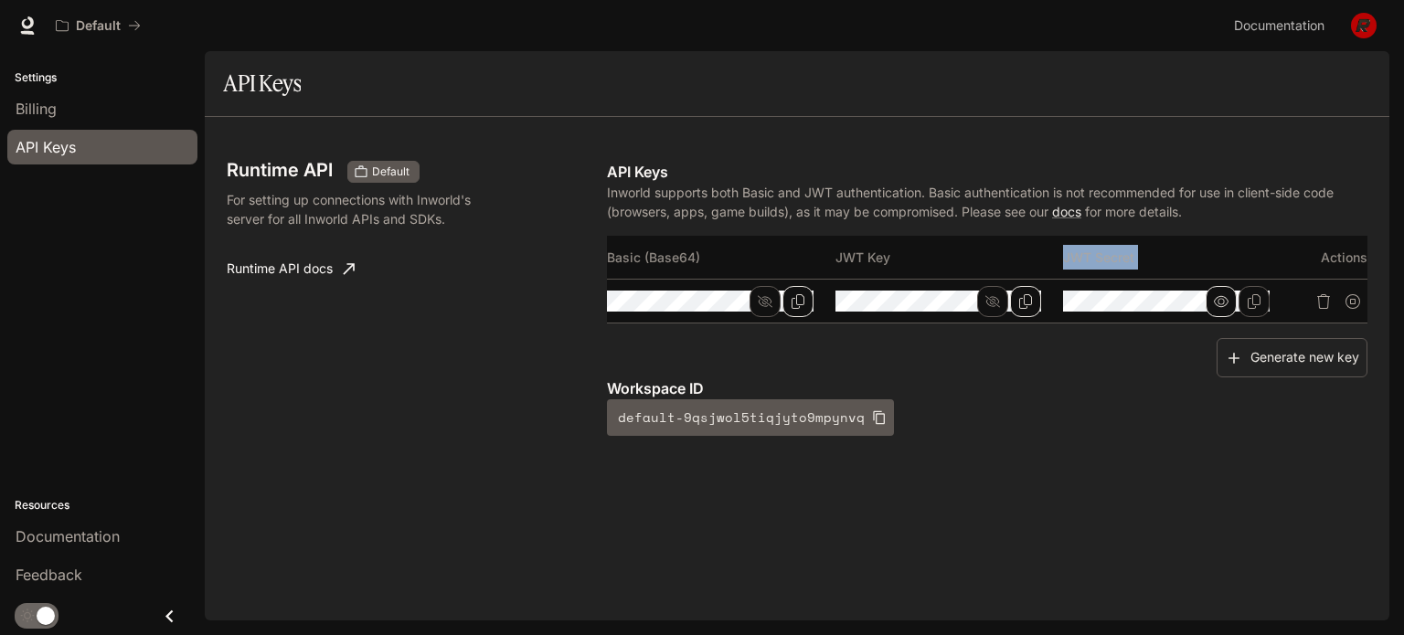
click at [1229, 302] on button "button" at bounding box center [1221, 301] width 31 height 31
click at [1255, 301] on icon "Copy Secret" at bounding box center [1254, 301] width 15 height 15
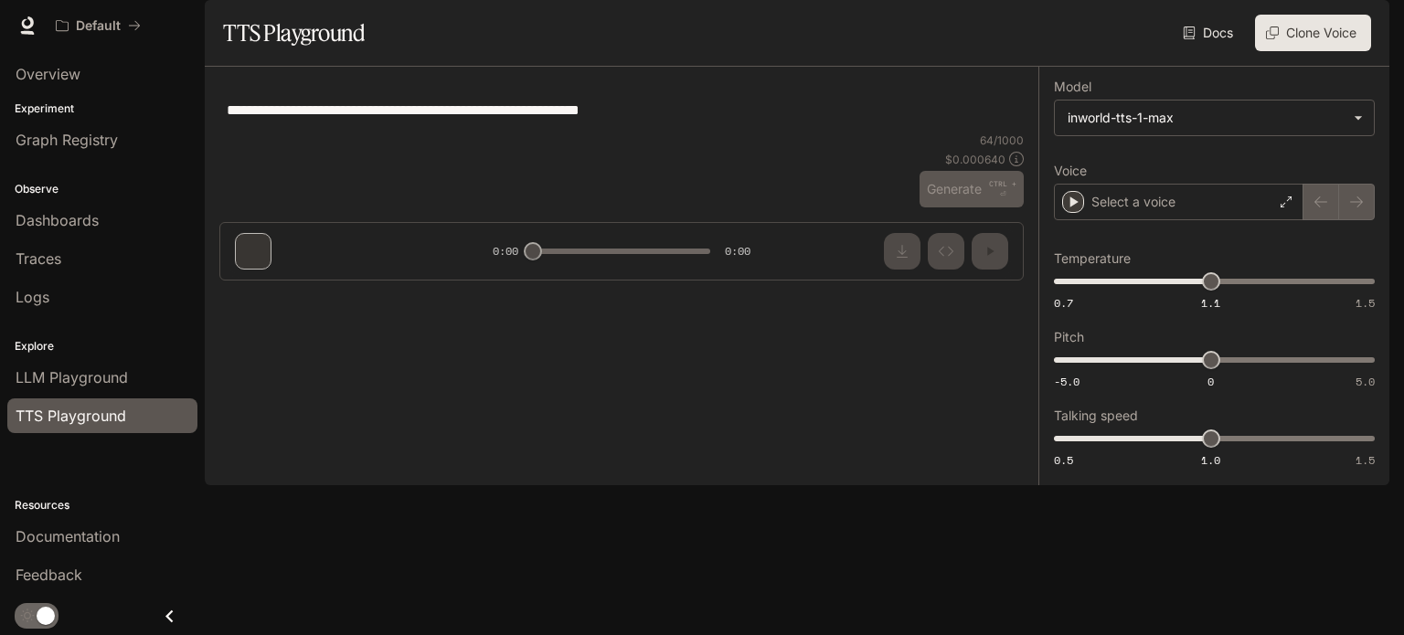
type input "**********"
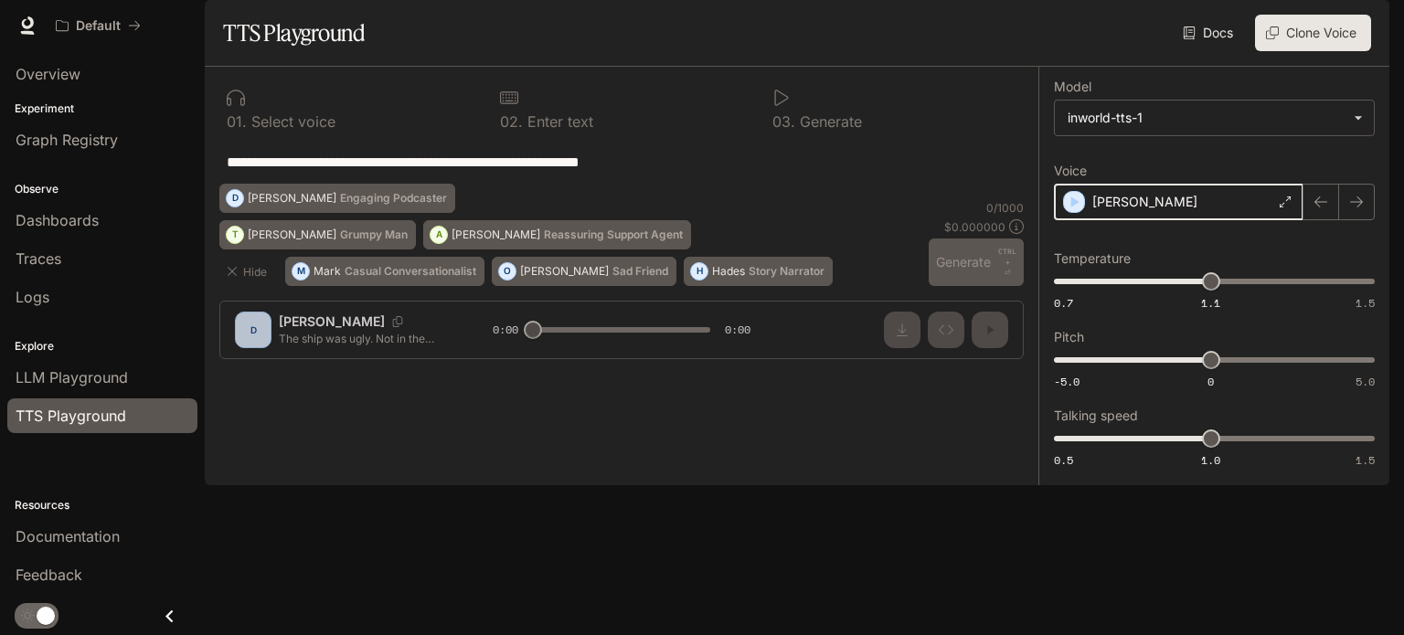
click at [1072, 208] on icon "button" at bounding box center [1076, 202] width 8 height 11
click at [1285, 208] on icon at bounding box center [1286, 202] width 11 height 11
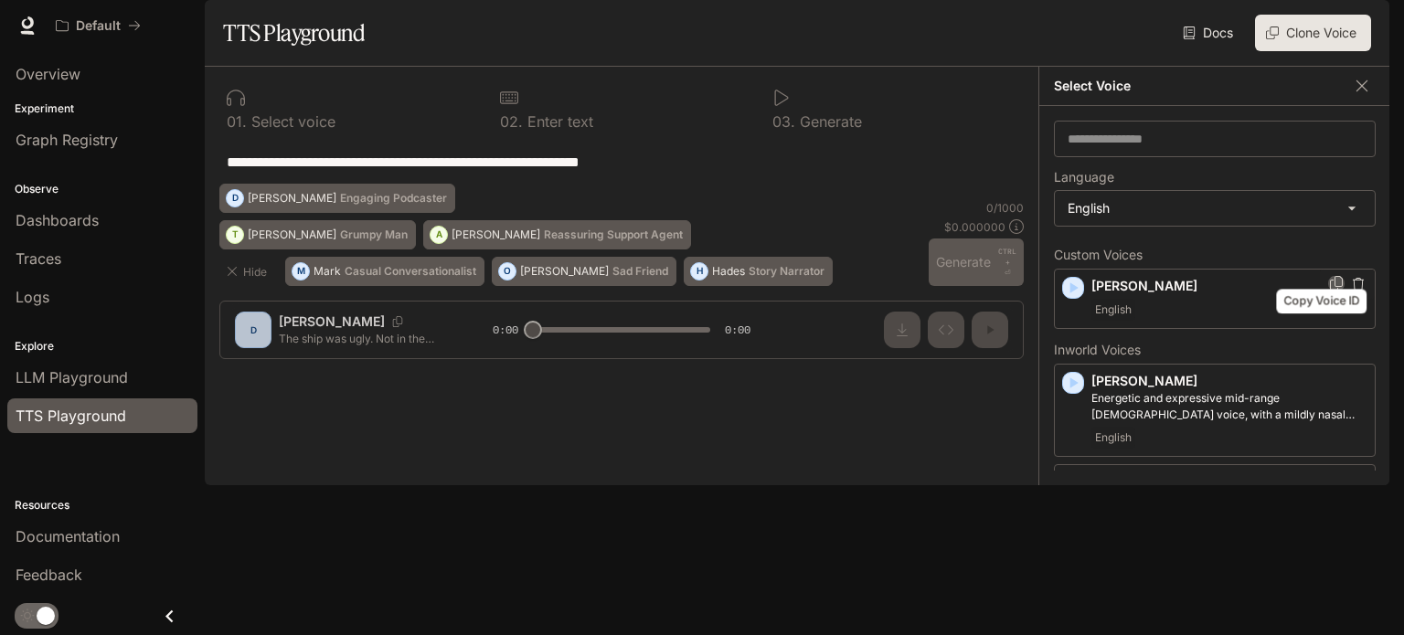
click at [1330, 291] on icon "Copy Voice ID" at bounding box center [1336, 283] width 13 height 15
